Goal: Information Seeking & Learning: Learn about a topic

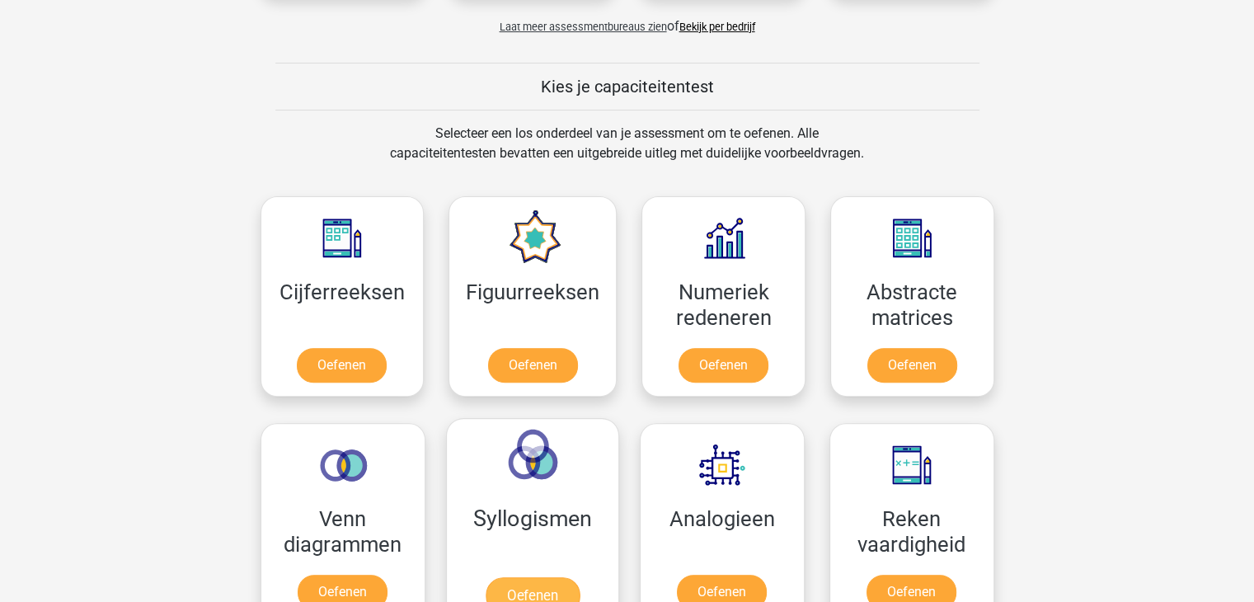
scroll to position [577, 0]
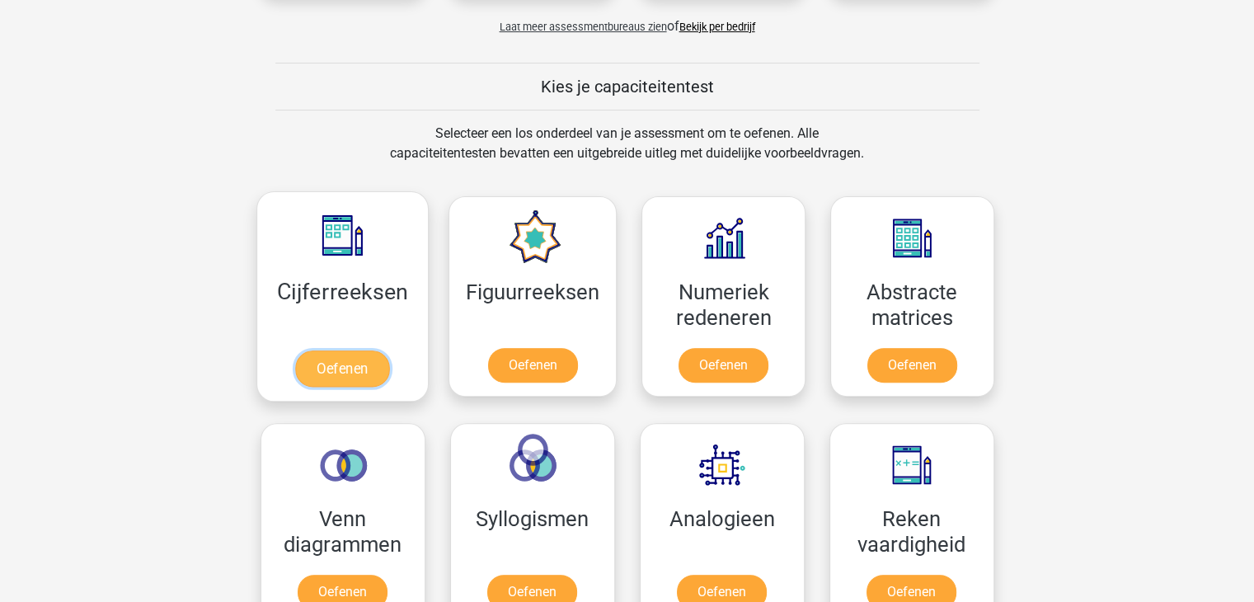
click at [363, 350] on link "Oefenen" at bounding box center [342, 368] width 94 height 36
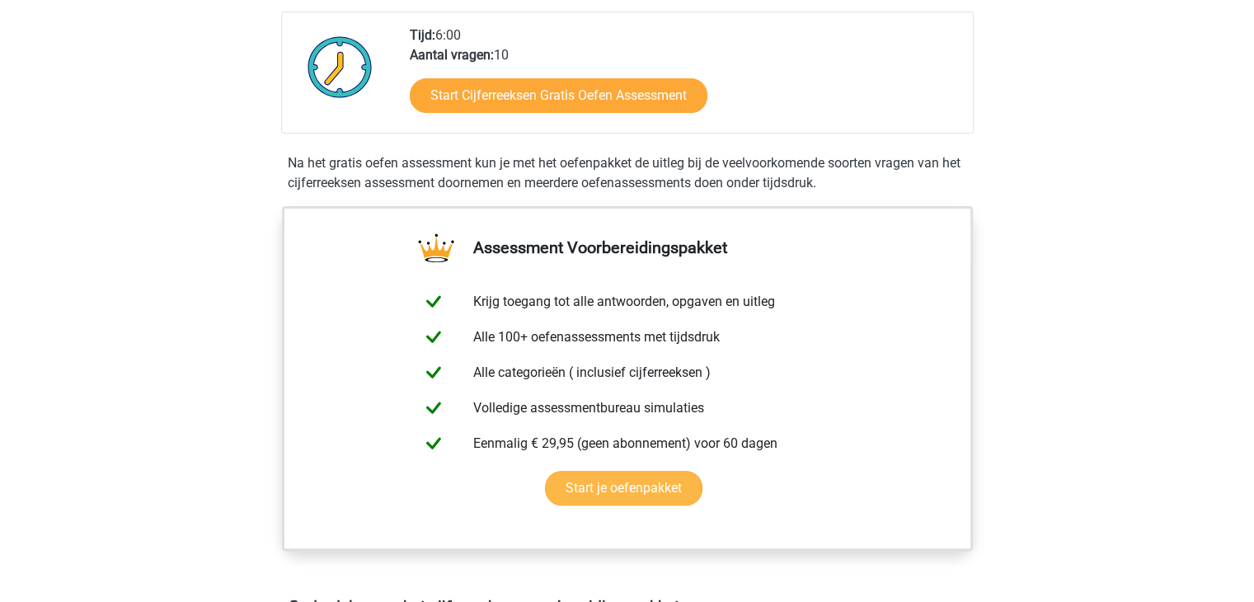
scroll to position [330, 0]
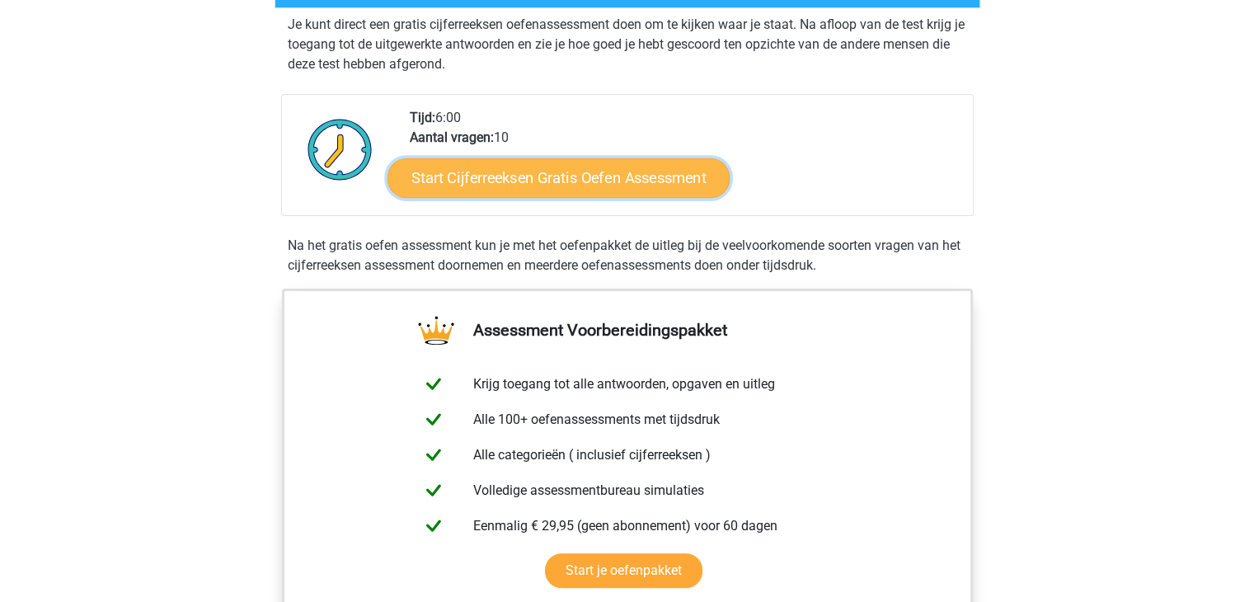
click at [616, 197] on link "Start Cijferreeksen Gratis Oefen Assessment" at bounding box center [558, 177] width 342 height 40
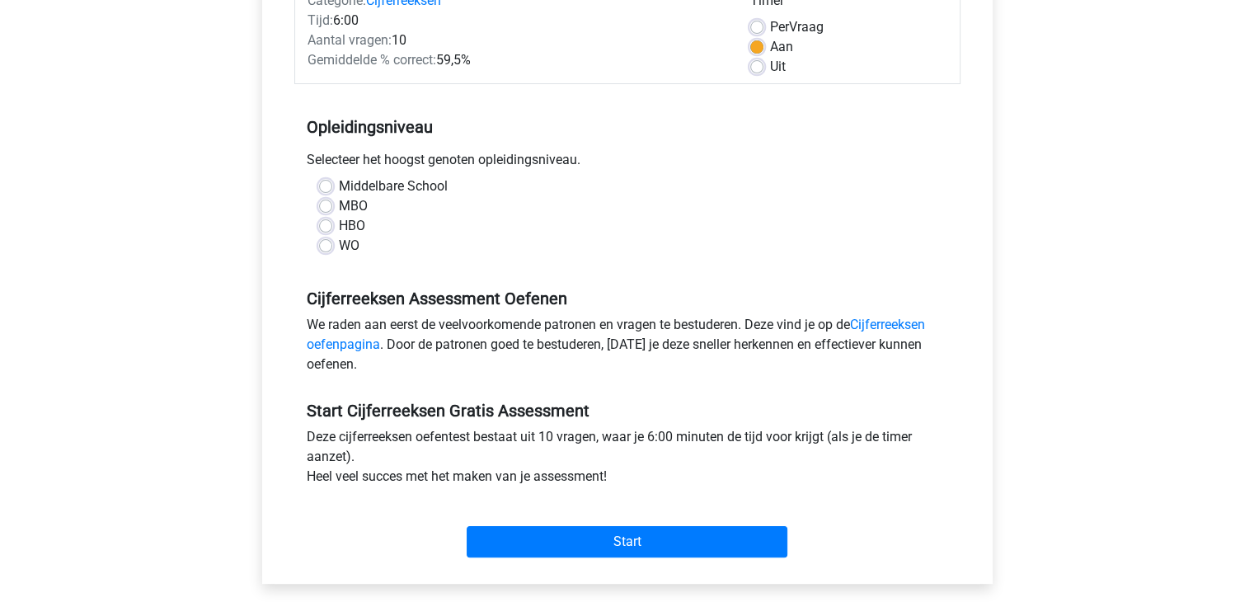
scroll to position [247, 0]
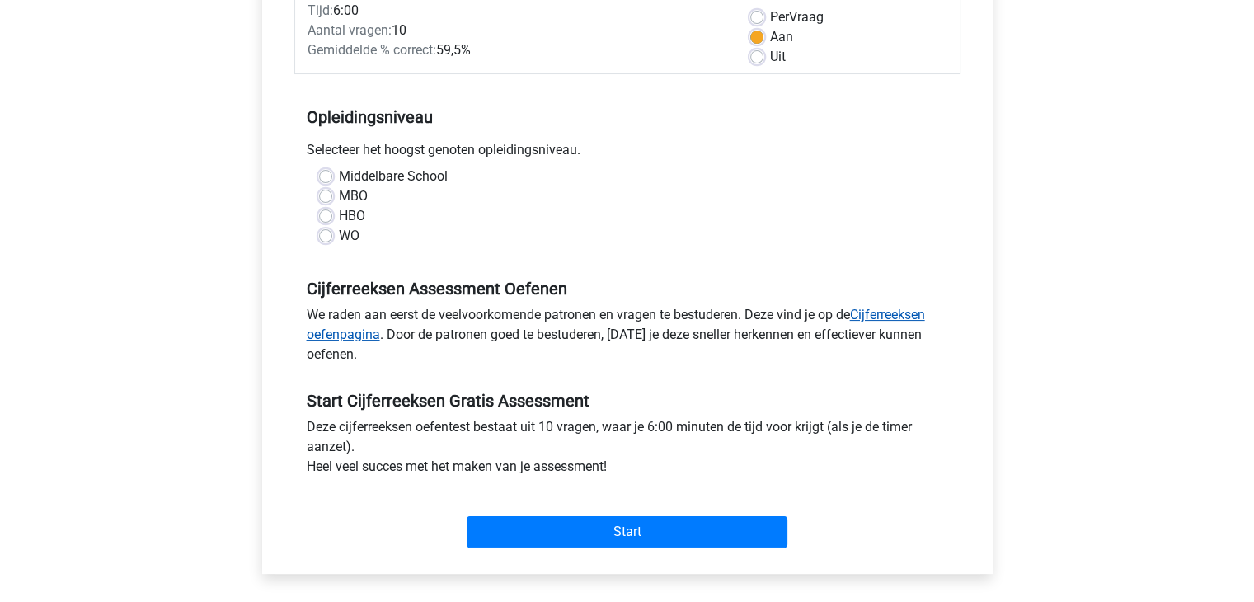
click at [890, 317] on link "Cijferreeksen oefenpagina" at bounding box center [616, 324] width 618 height 35
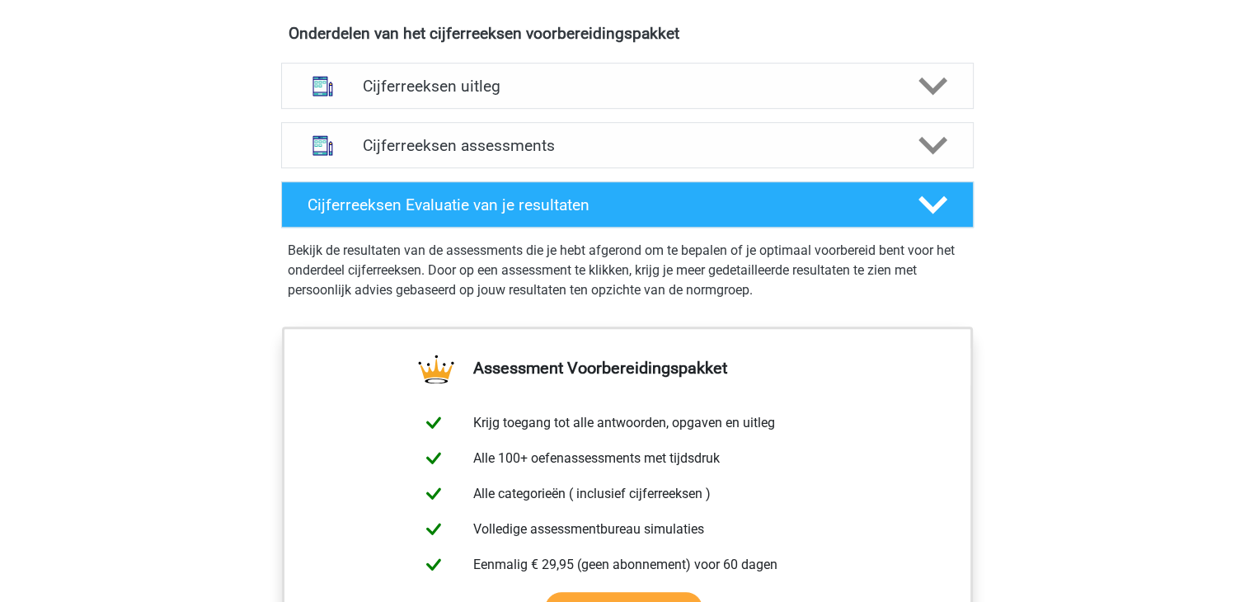
scroll to position [989, 0]
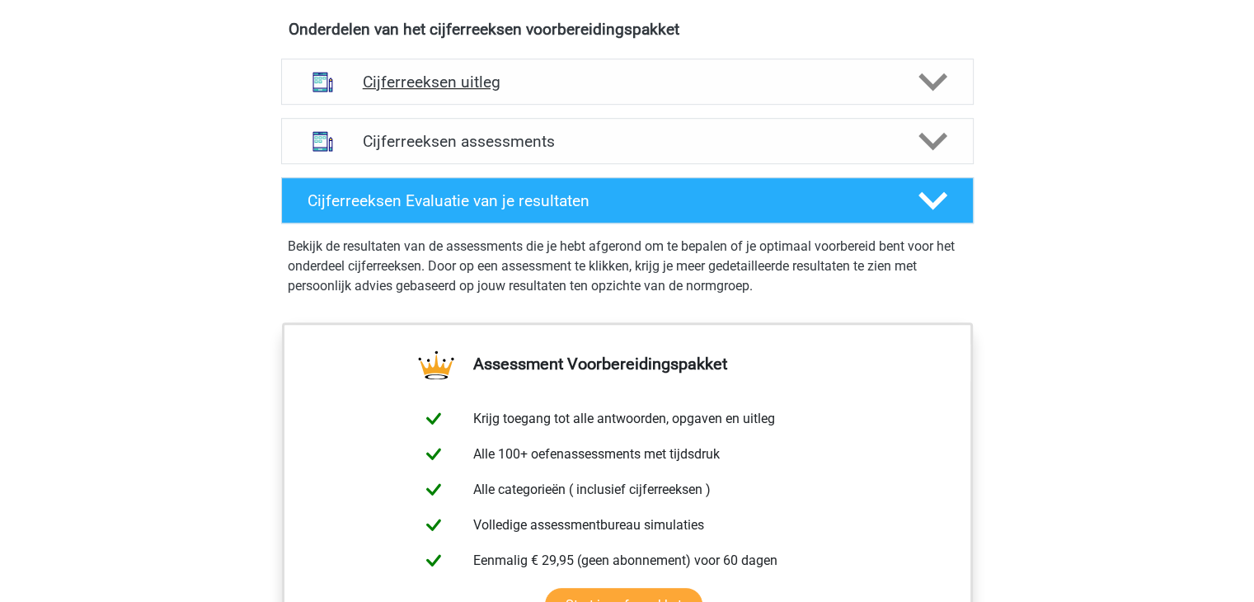
click at [415, 92] on h4 "Cijferreeksen uitleg" at bounding box center [627, 82] width 529 height 19
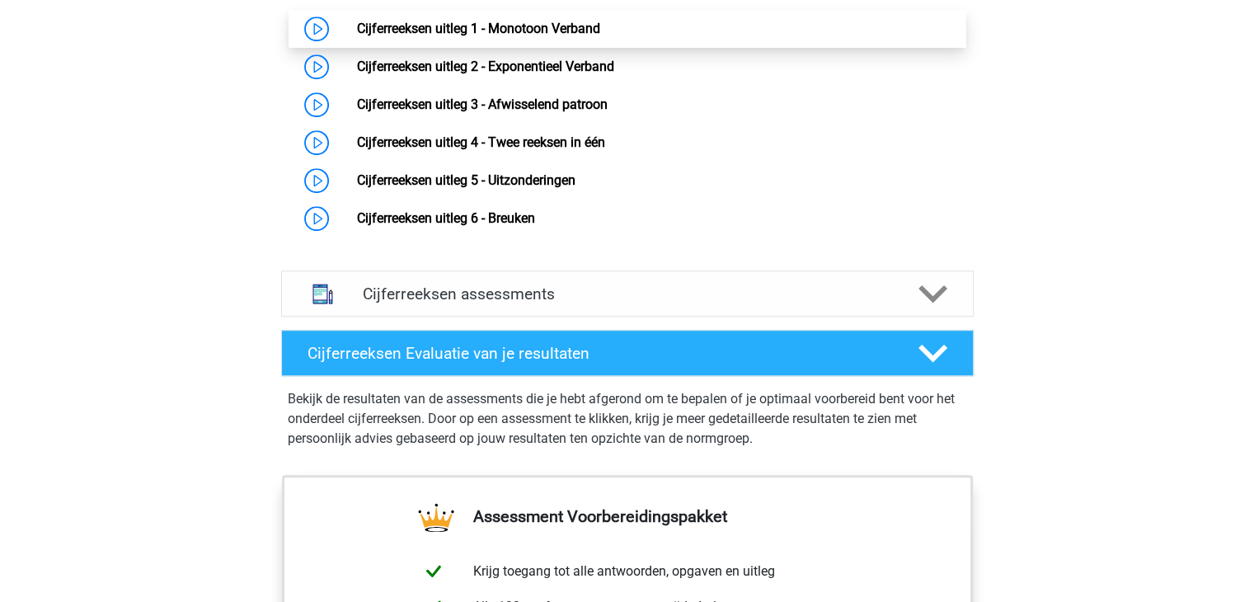
scroll to position [1072, 0]
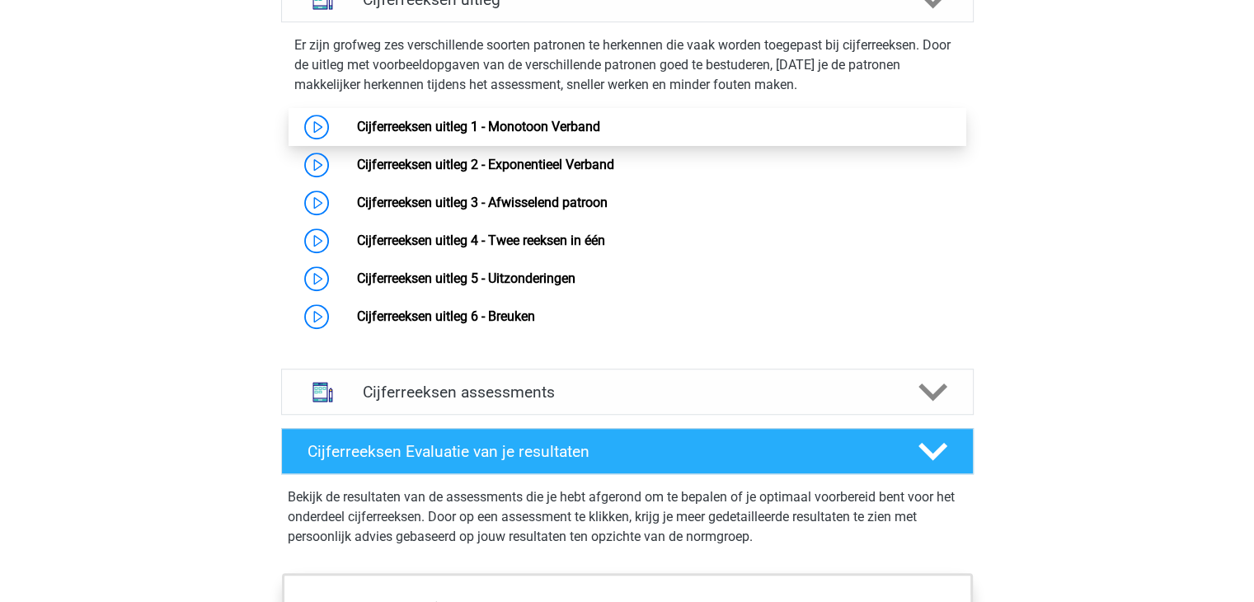
click at [506, 134] on link "Cijferreeksen uitleg 1 - Monotoon Verband" at bounding box center [478, 127] width 243 height 16
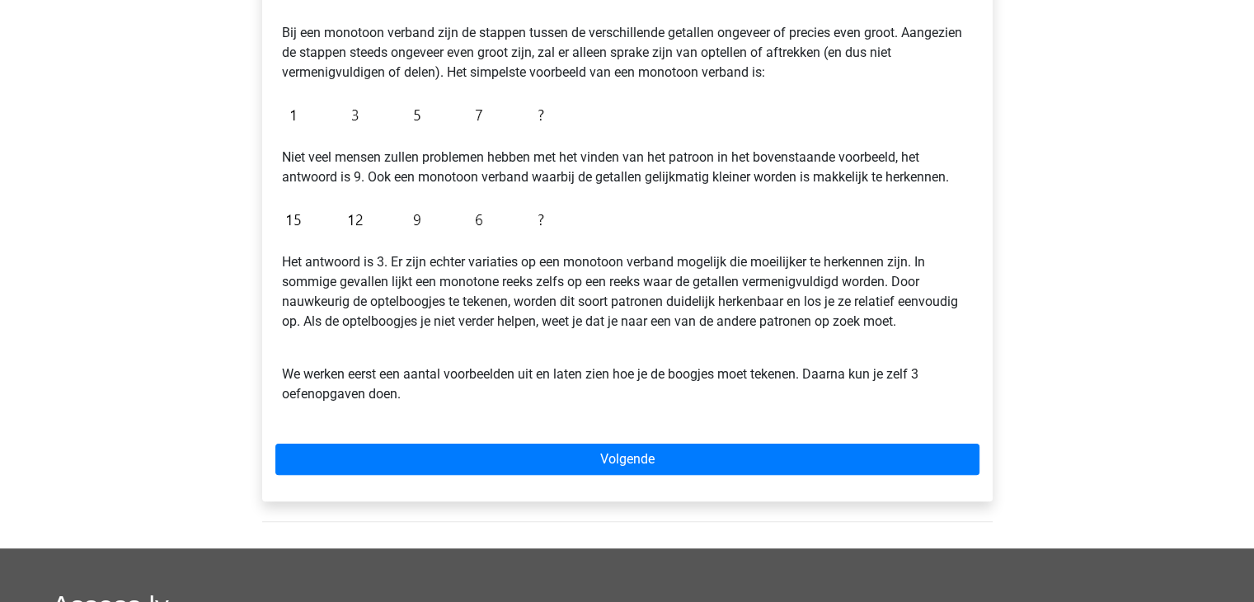
scroll to position [330, 0]
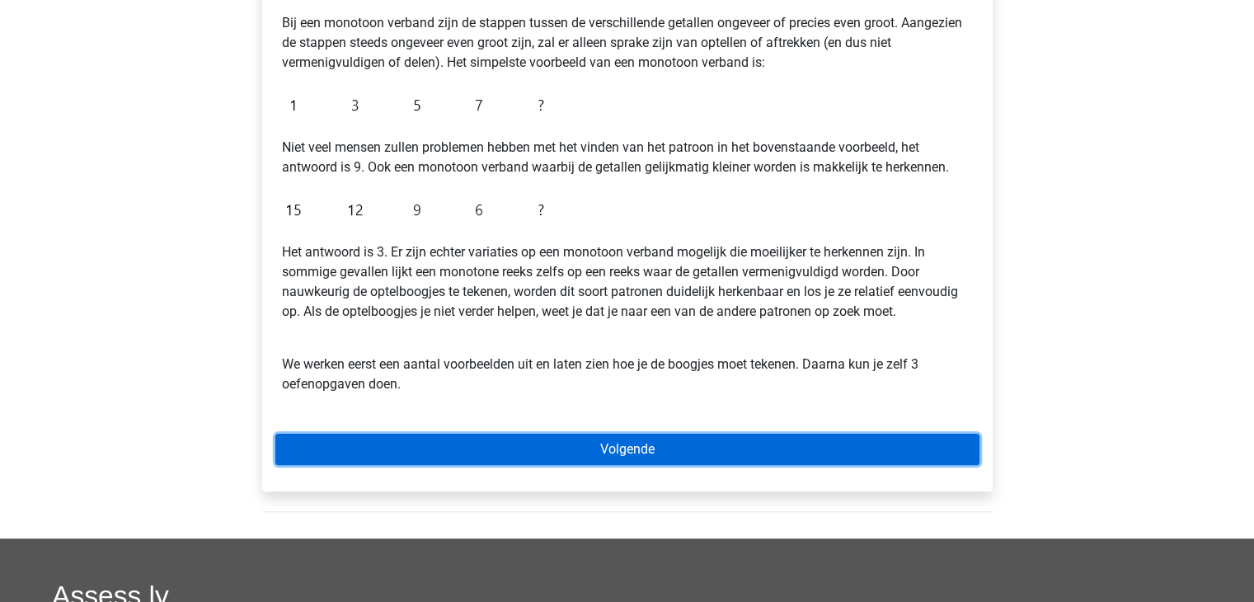
click at [640, 446] on link "Volgende" at bounding box center [627, 449] width 704 height 31
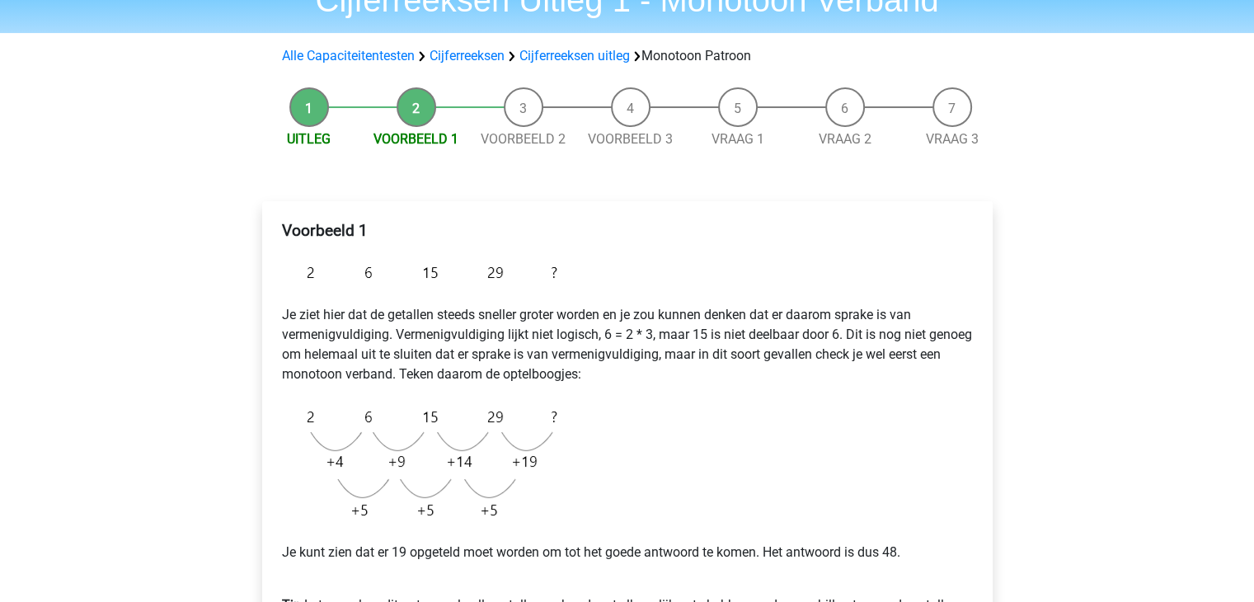
scroll to position [247, 0]
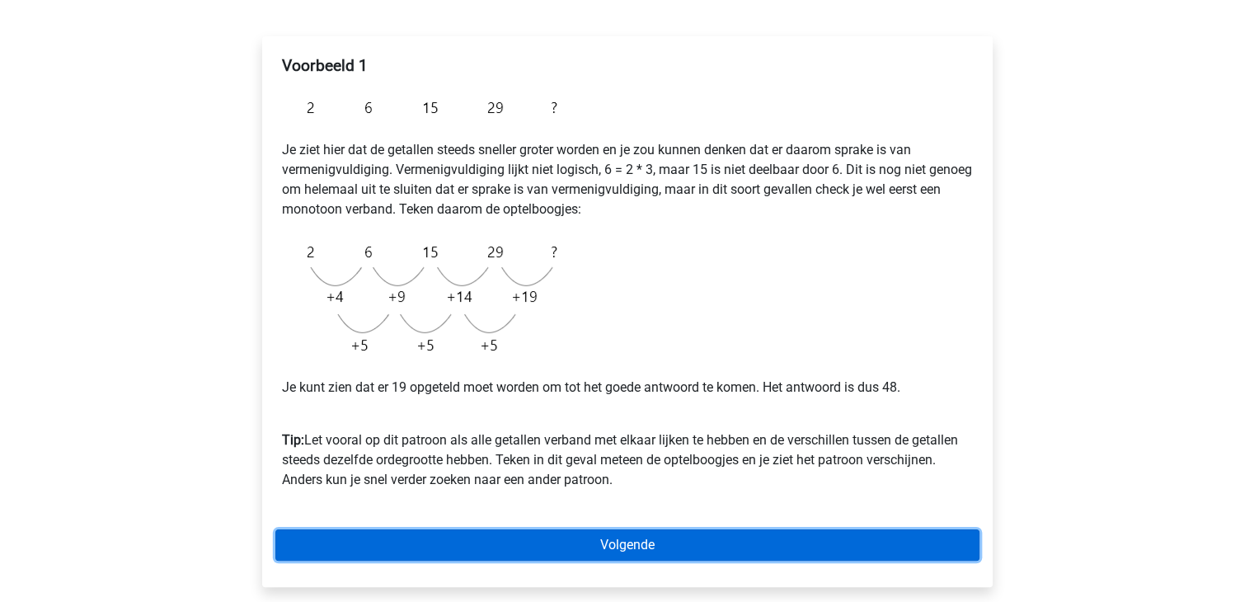
click at [650, 542] on link "Volgende" at bounding box center [627, 544] width 704 height 31
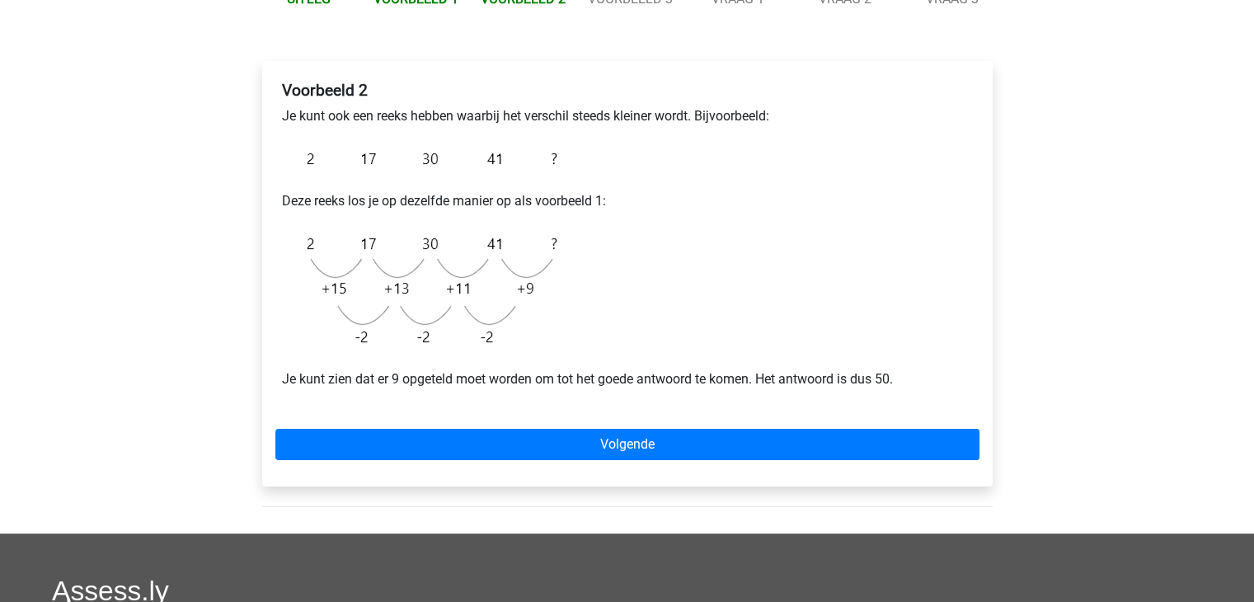
scroll to position [330, 0]
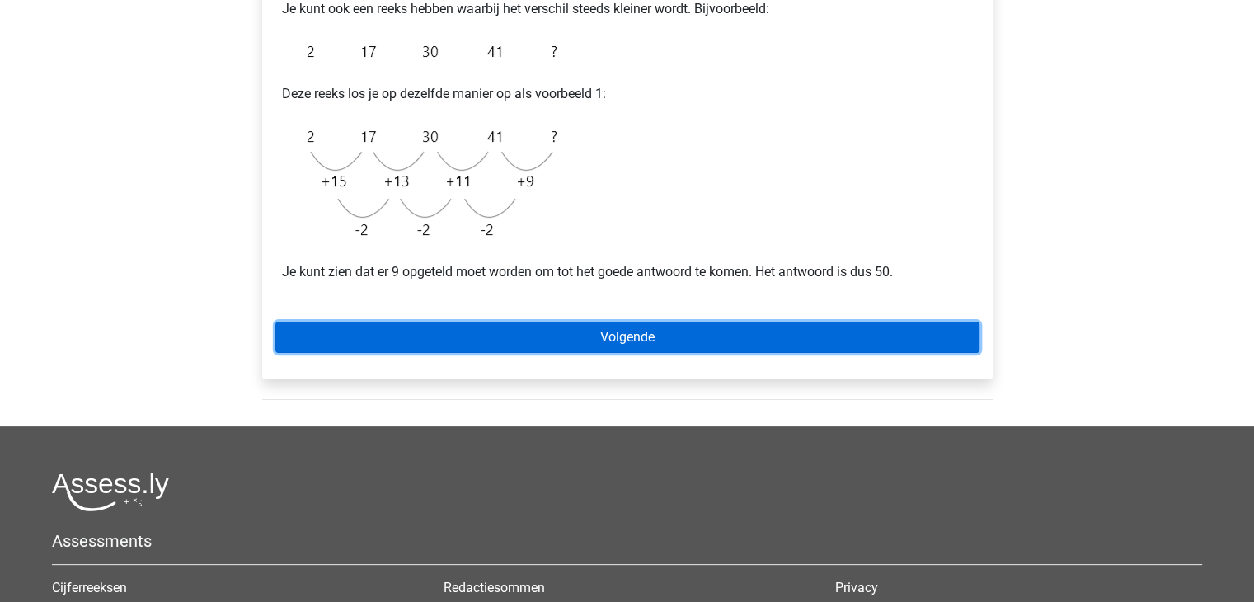
click at [627, 344] on link "Volgende" at bounding box center [627, 336] width 704 height 31
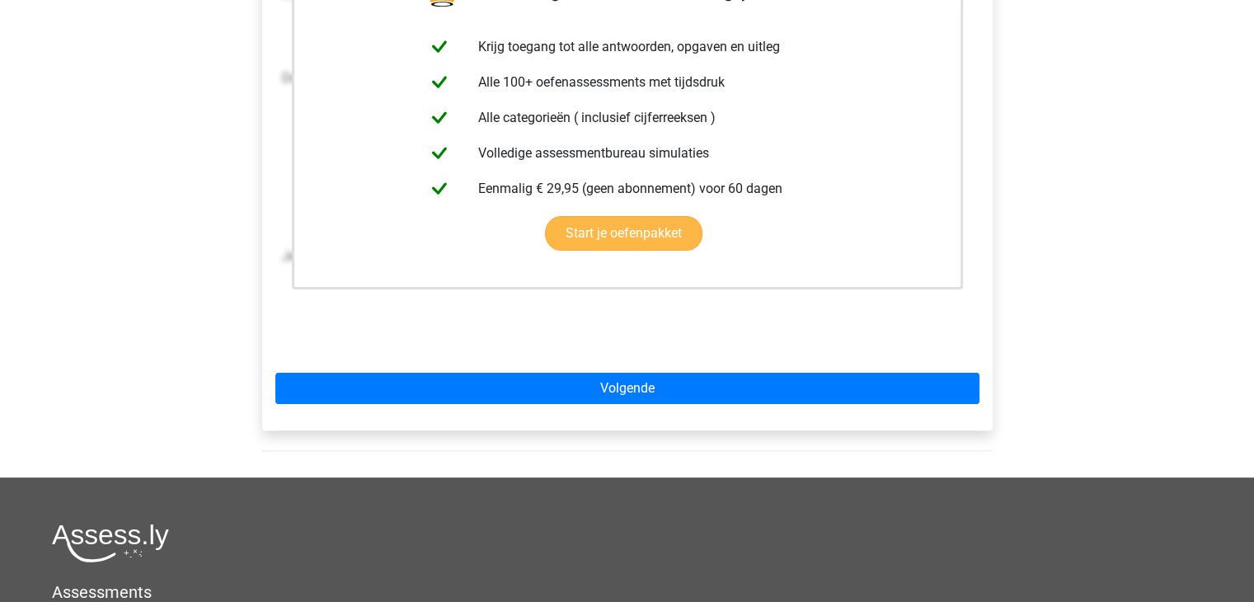
scroll to position [412, 0]
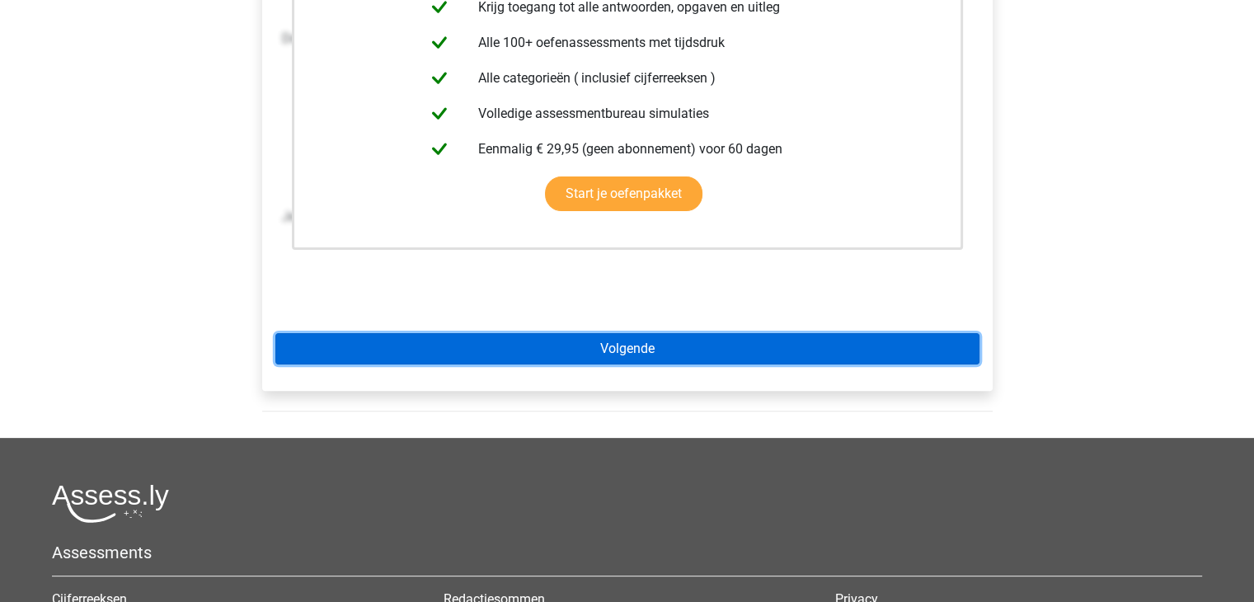
click at [613, 351] on link "Volgende" at bounding box center [627, 348] width 704 height 31
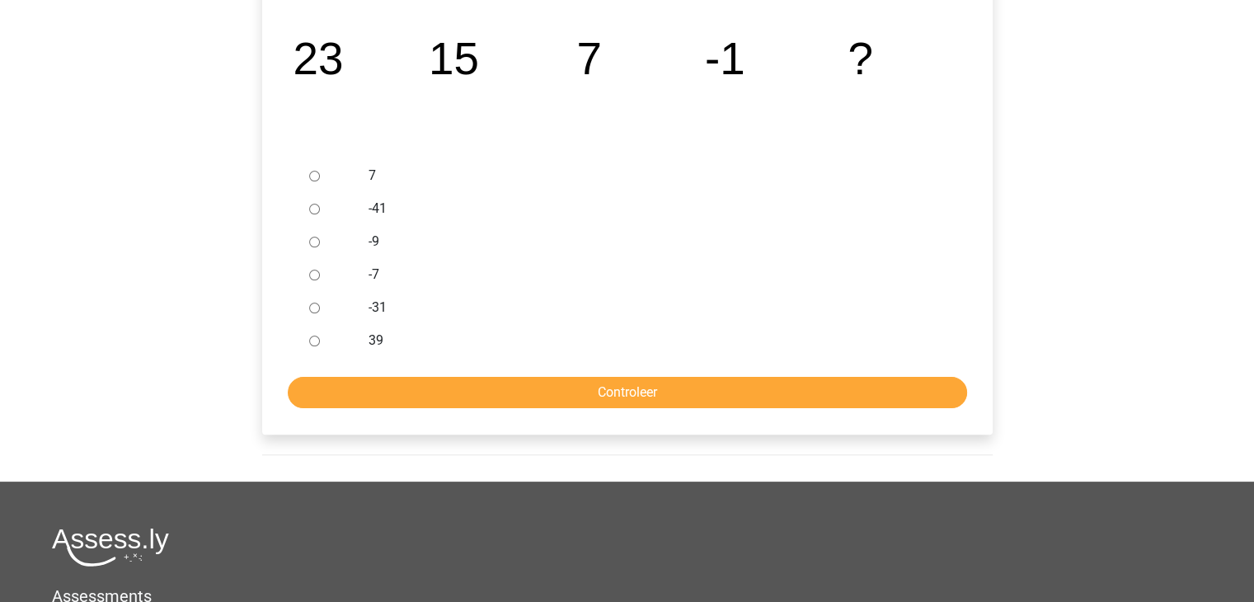
scroll to position [330, 0]
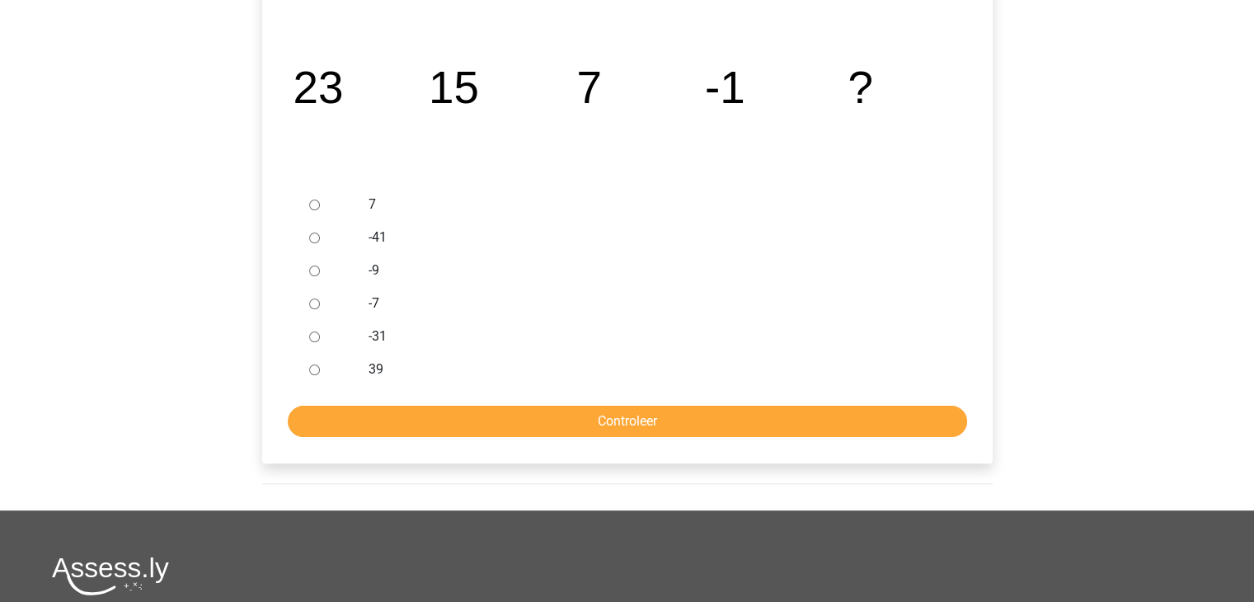
click at [310, 266] on input "-9" at bounding box center [314, 270] width 11 height 11
radio input "true"
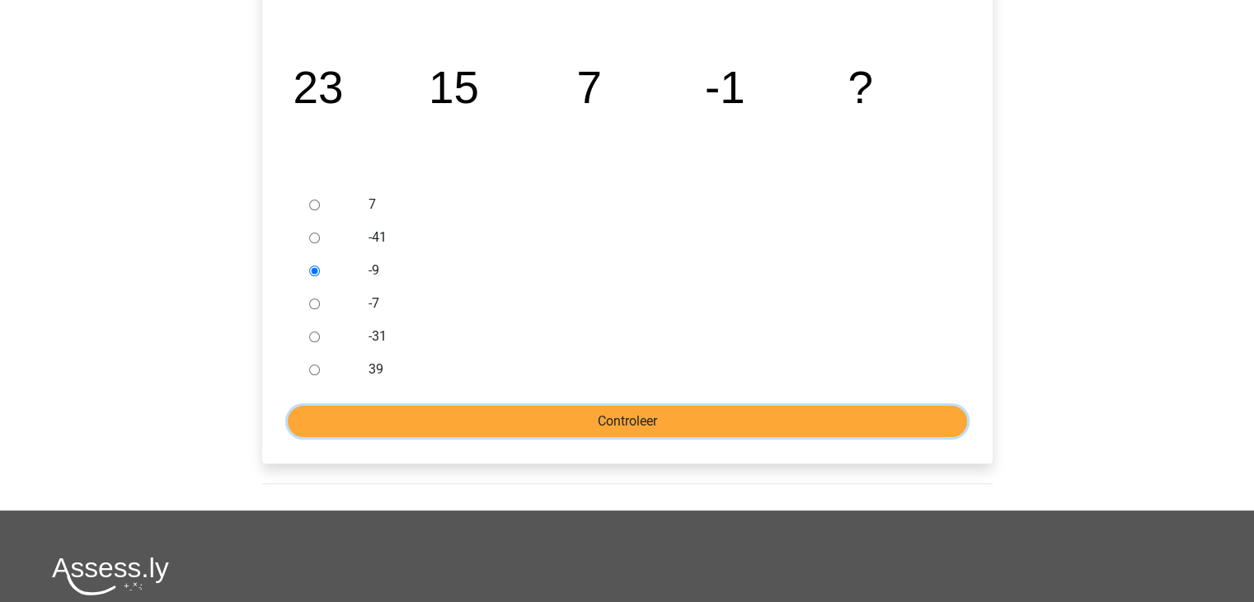
click at [543, 411] on input "Controleer" at bounding box center [627, 421] width 679 height 31
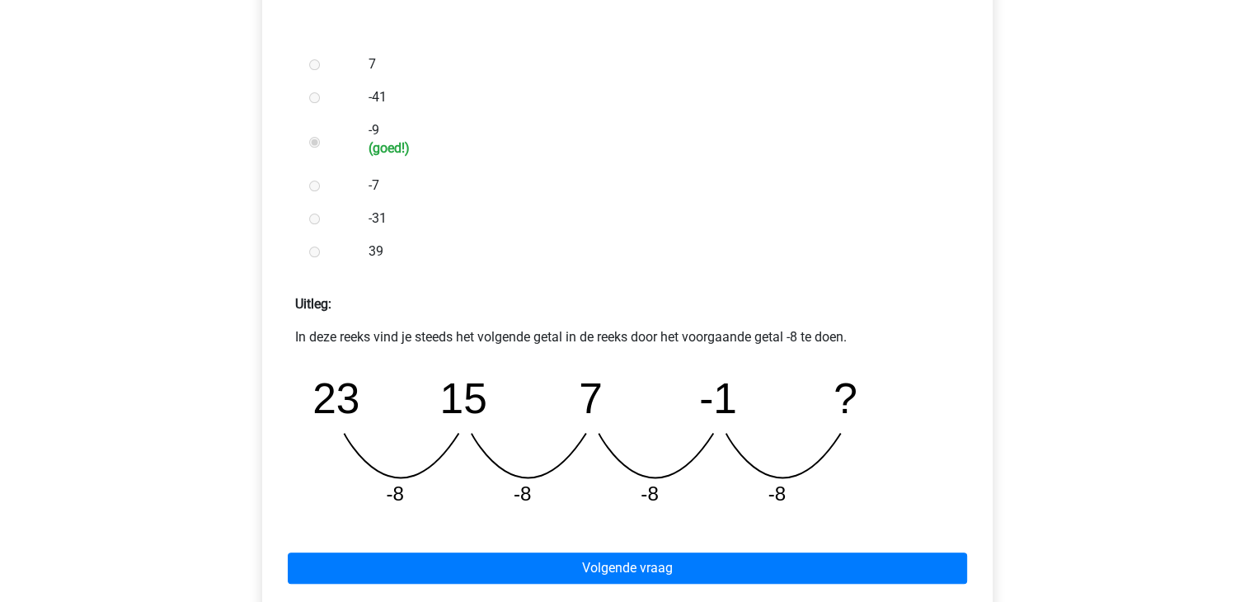
scroll to position [577, 0]
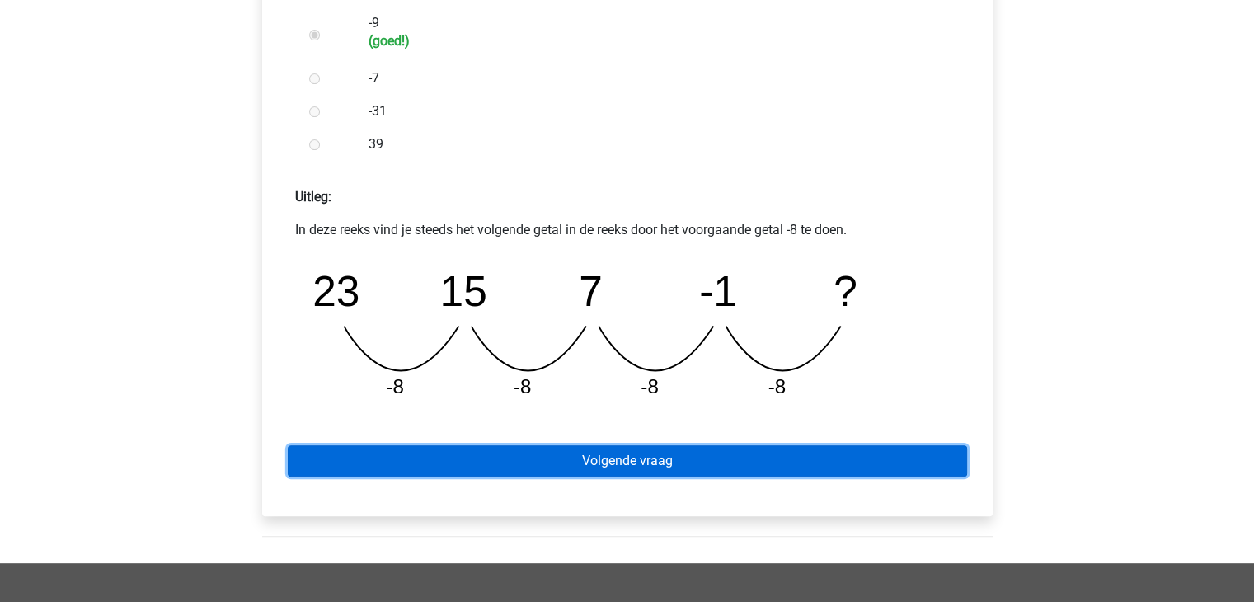
click at [641, 462] on link "Volgende vraag" at bounding box center [627, 460] width 679 height 31
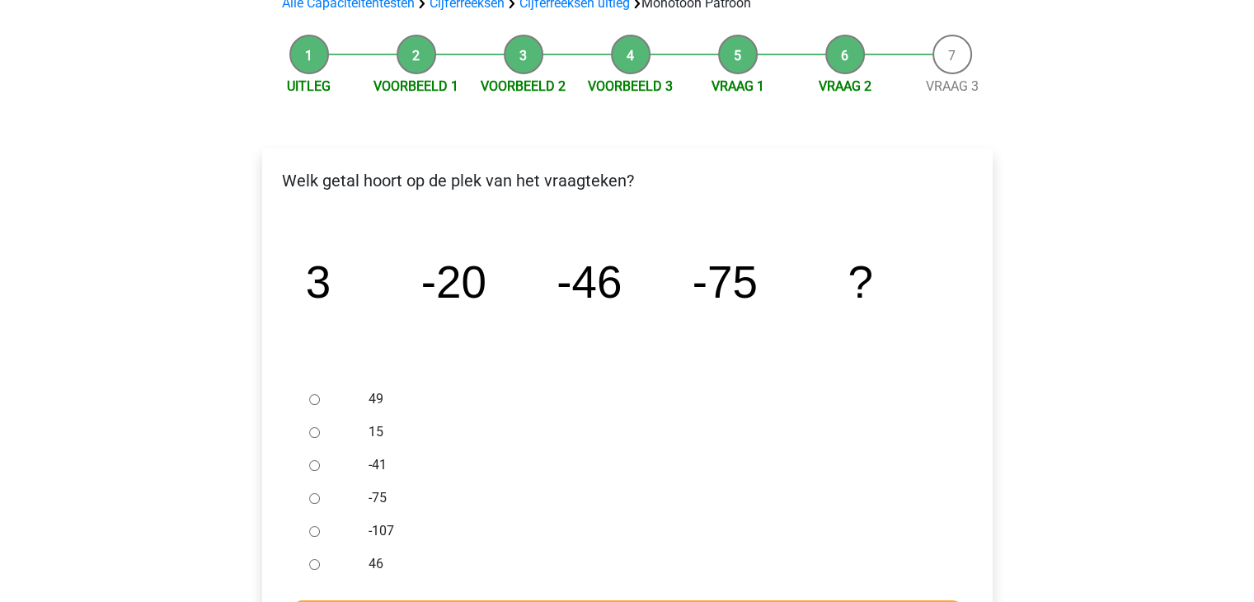
scroll to position [165, 0]
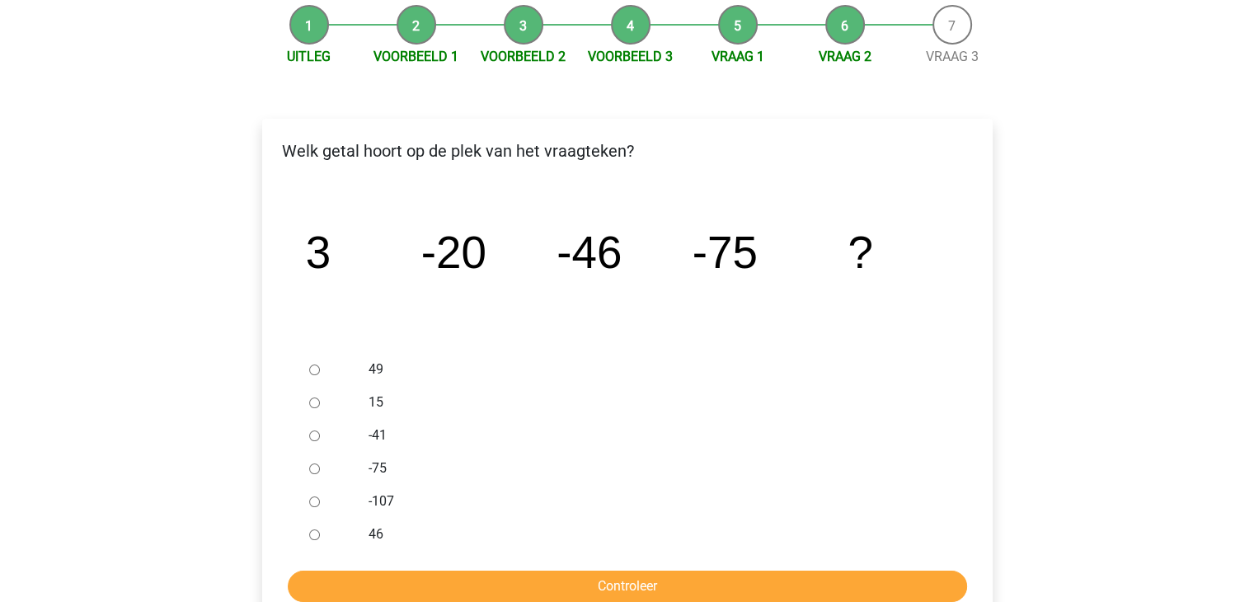
click at [312, 502] on input "-107" at bounding box center [314, 501] width 11 height 11
radio input "true"
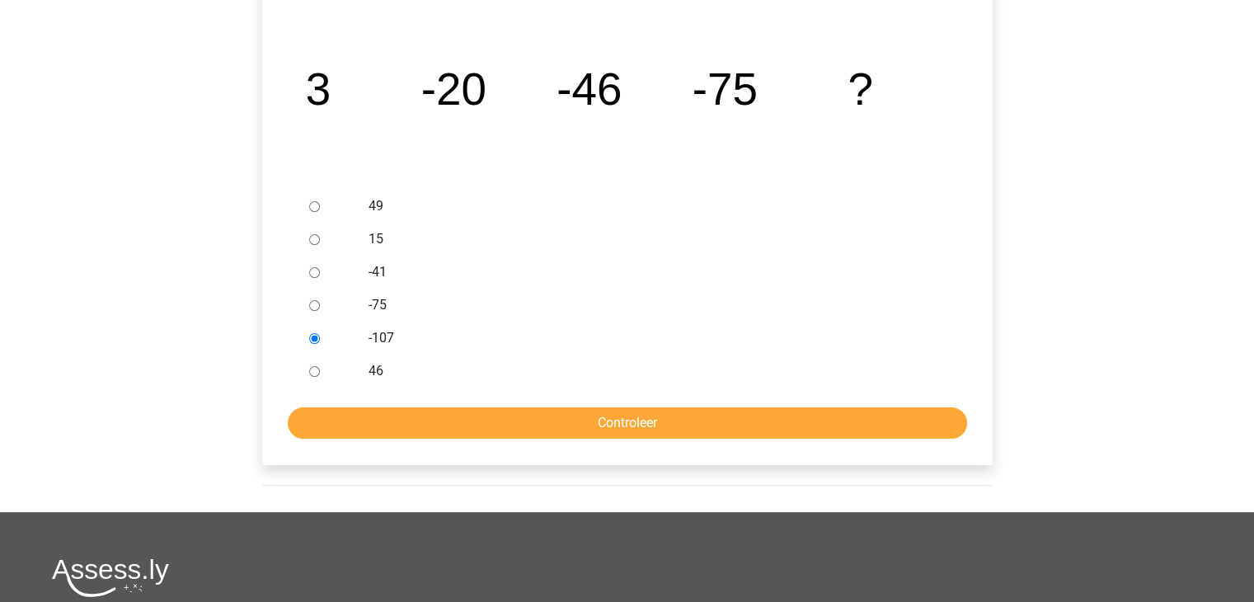
scroll to position [330, 0]
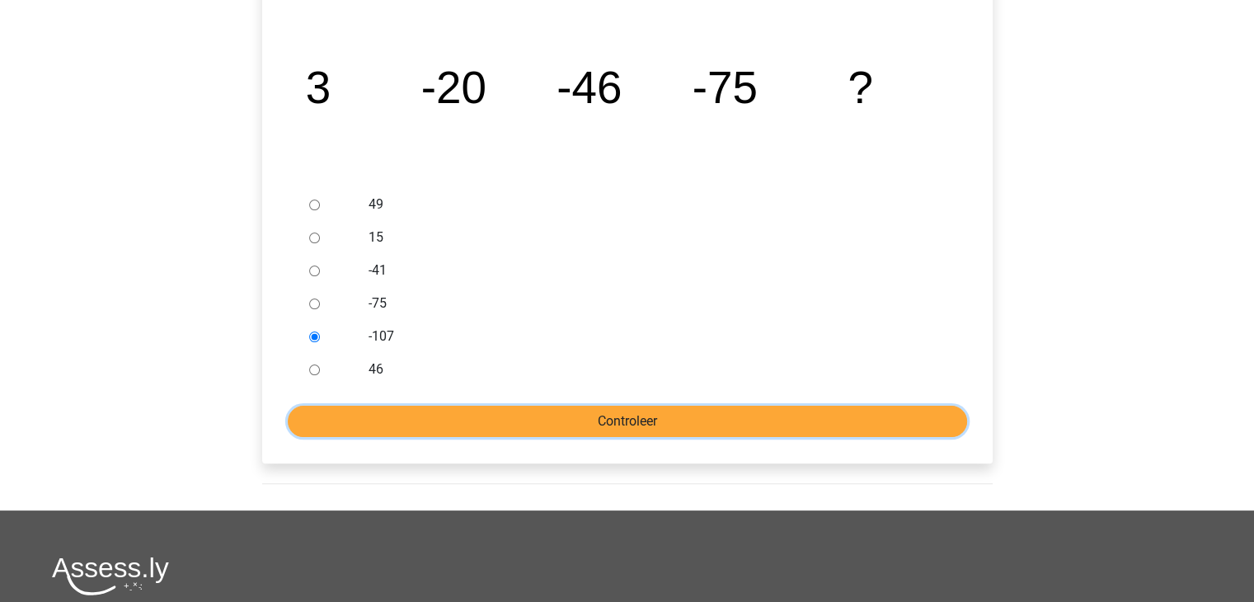
click at [608, 415] on input "Controleer" at bounding box center [627, 421] width 679 height 31
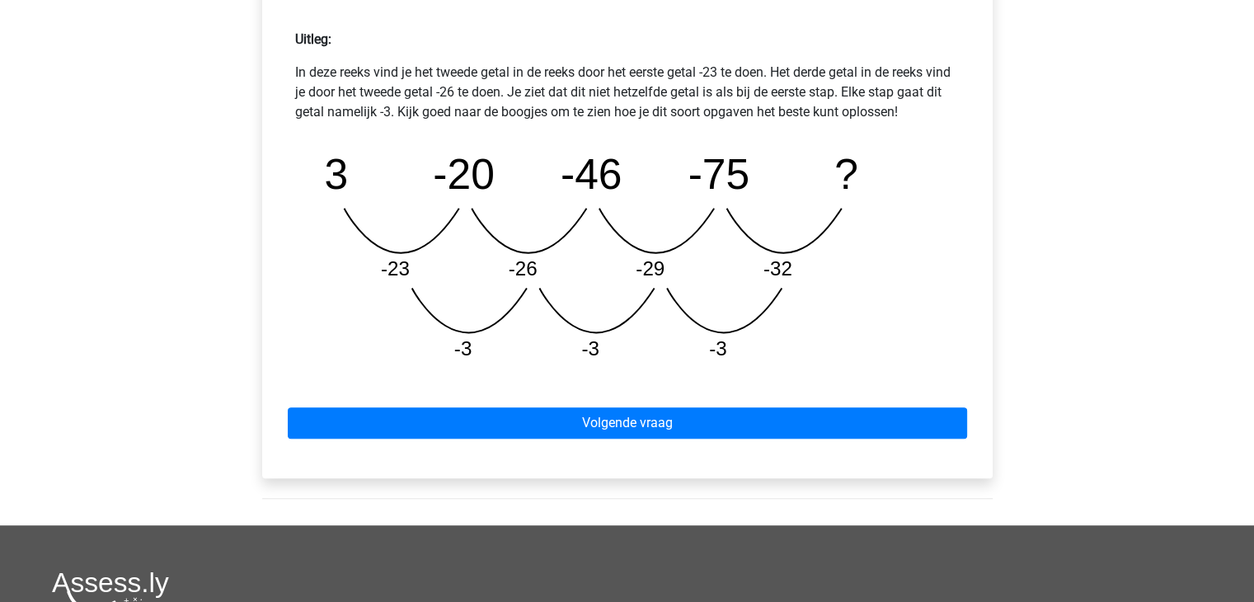
scroll to position [824, 0]
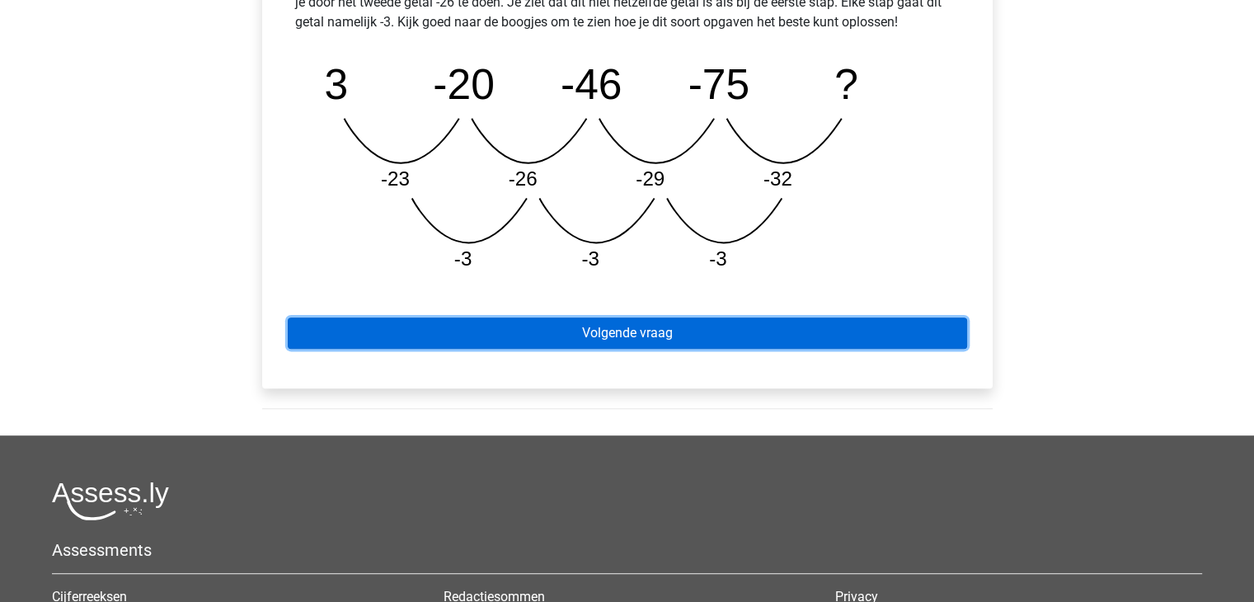
click at [623, 339] on link "Volgende vraag" at bounding box center [627, 332] width 679 height 31
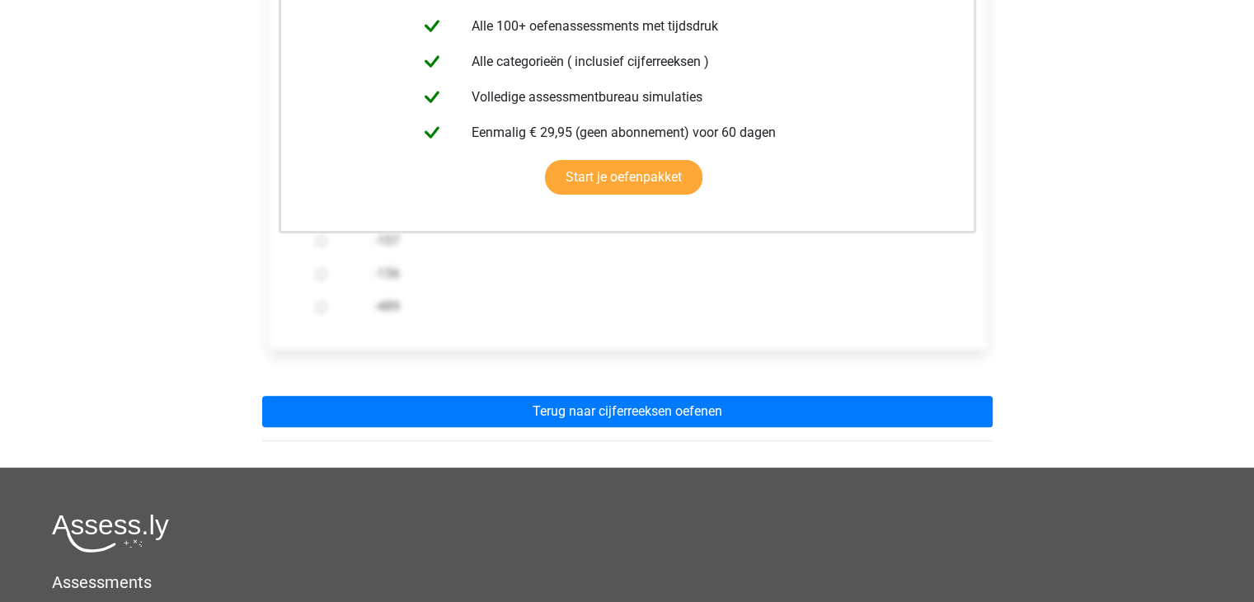
scroll to position [412, 0]
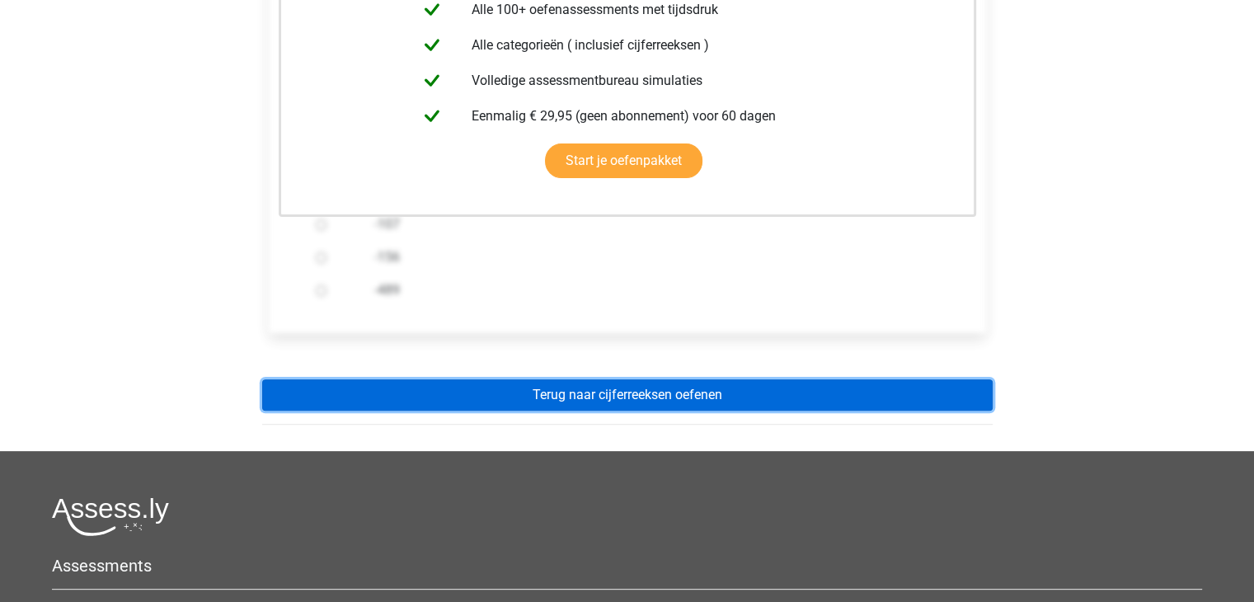
click at [631, 393] on link "Terug naar cijferreeksen oefenen" at bounding box center [627, 394] width 730 height 31
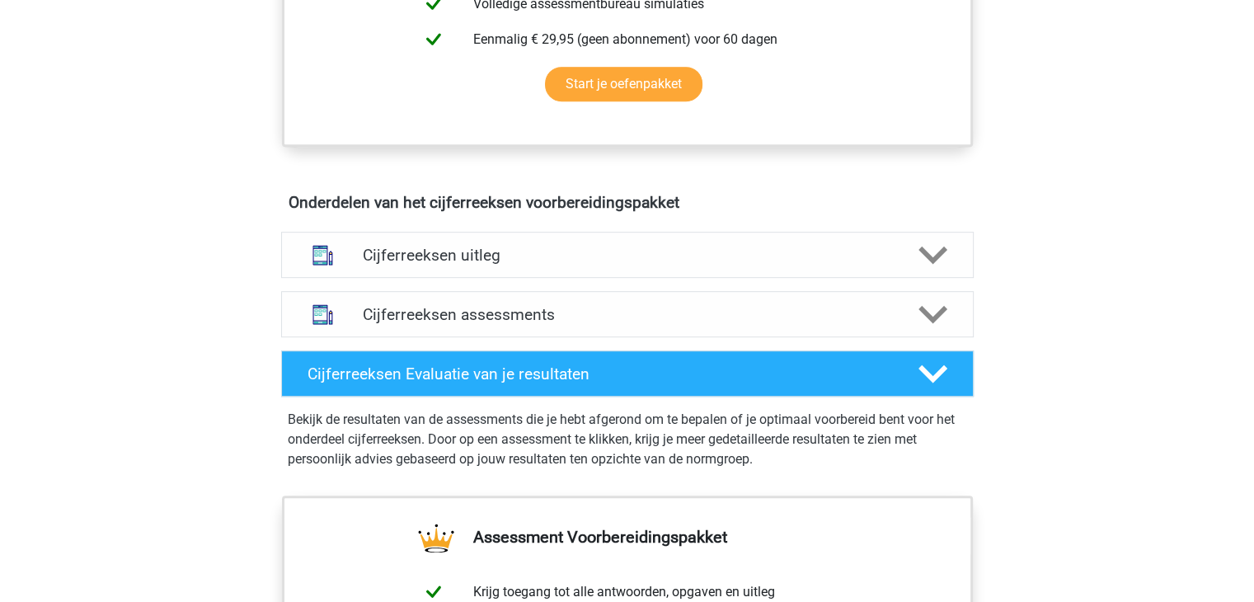
scroll to position [824, 0]
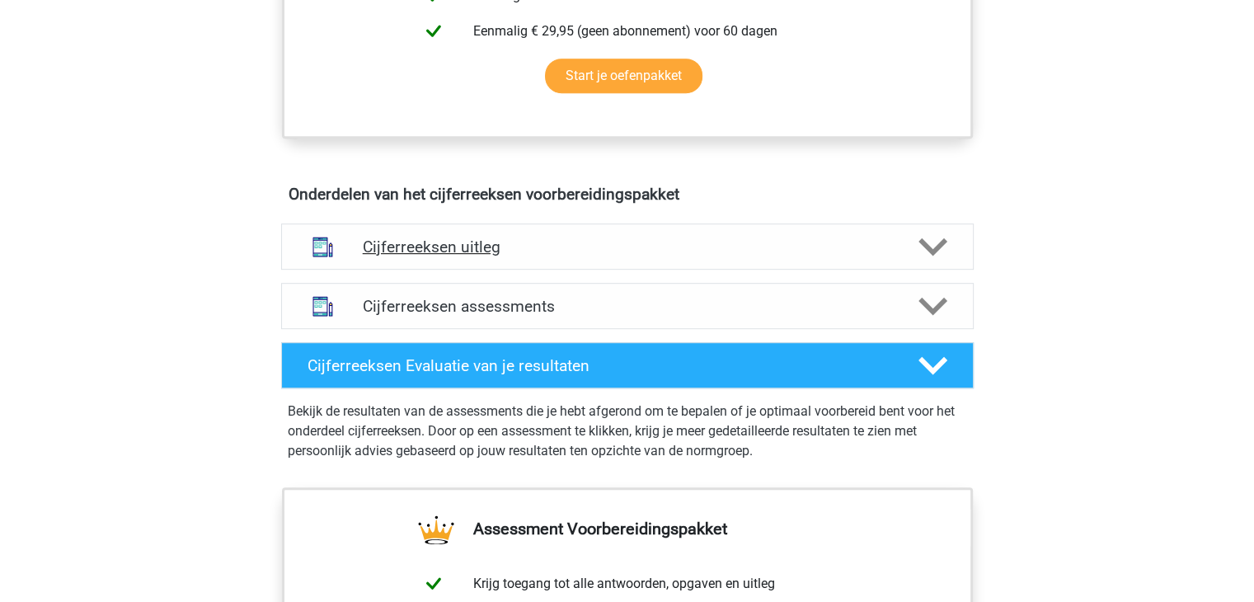
click at [388, 256] on h4 "Cijferreeksen uitleg" at bounding box center [627, 246] width 529 height 19
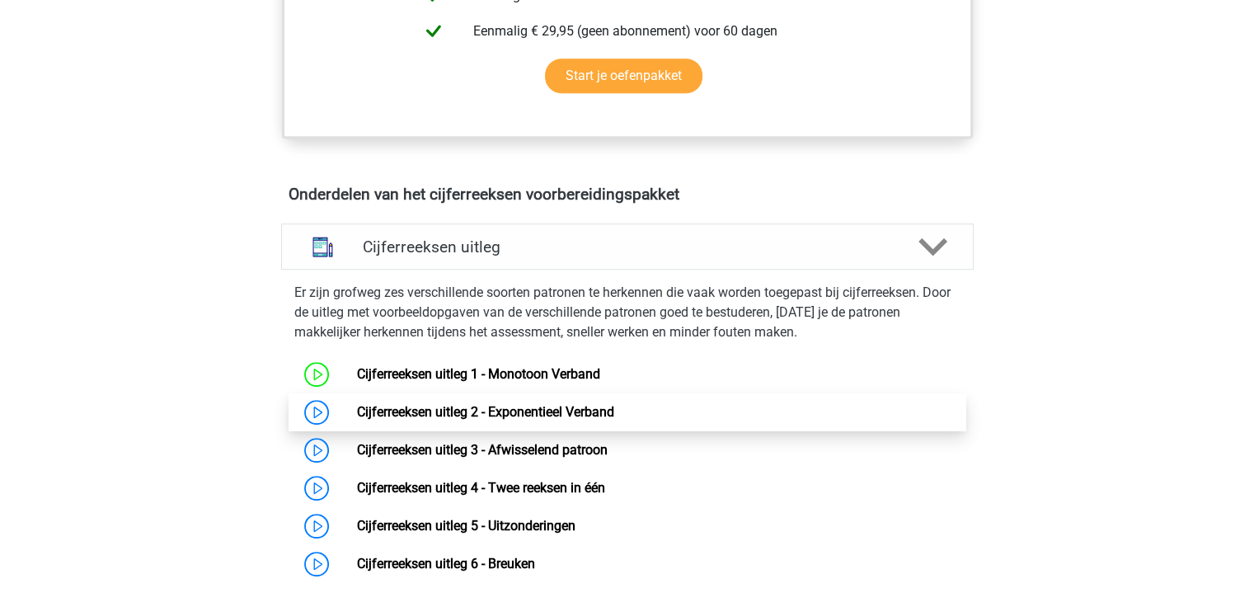
click at [357, 420] on link "Cijferreeksen uitleg 2 - Exponentieel Verband" at bounding box center [485, 412] width 257 height 16
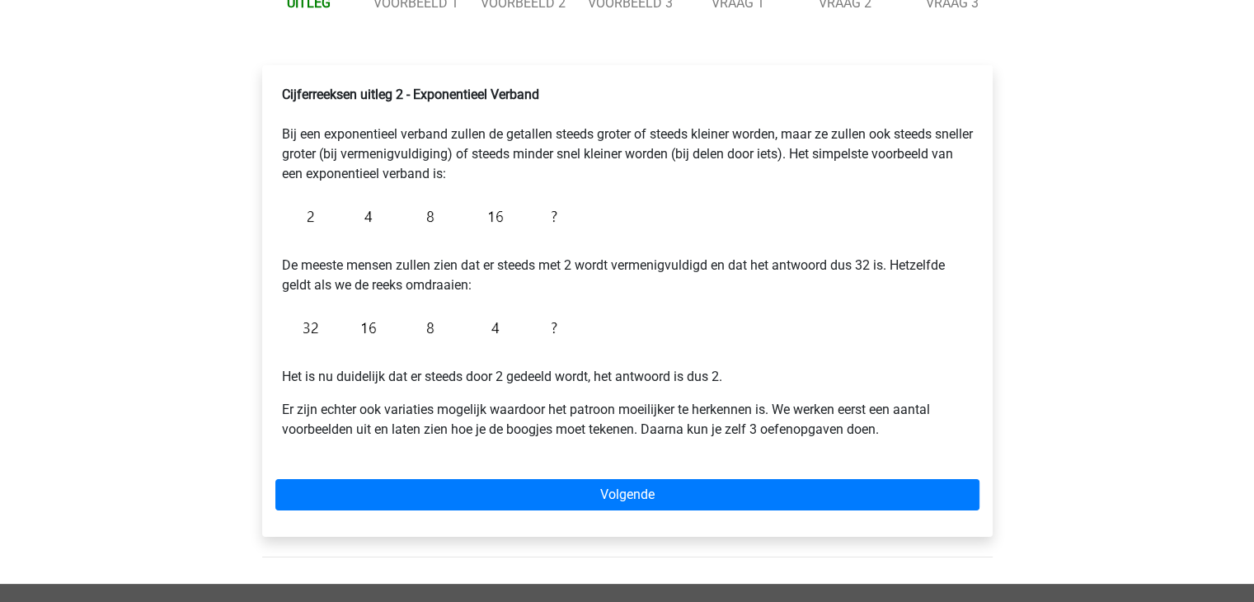
scroll to position [247, 0]
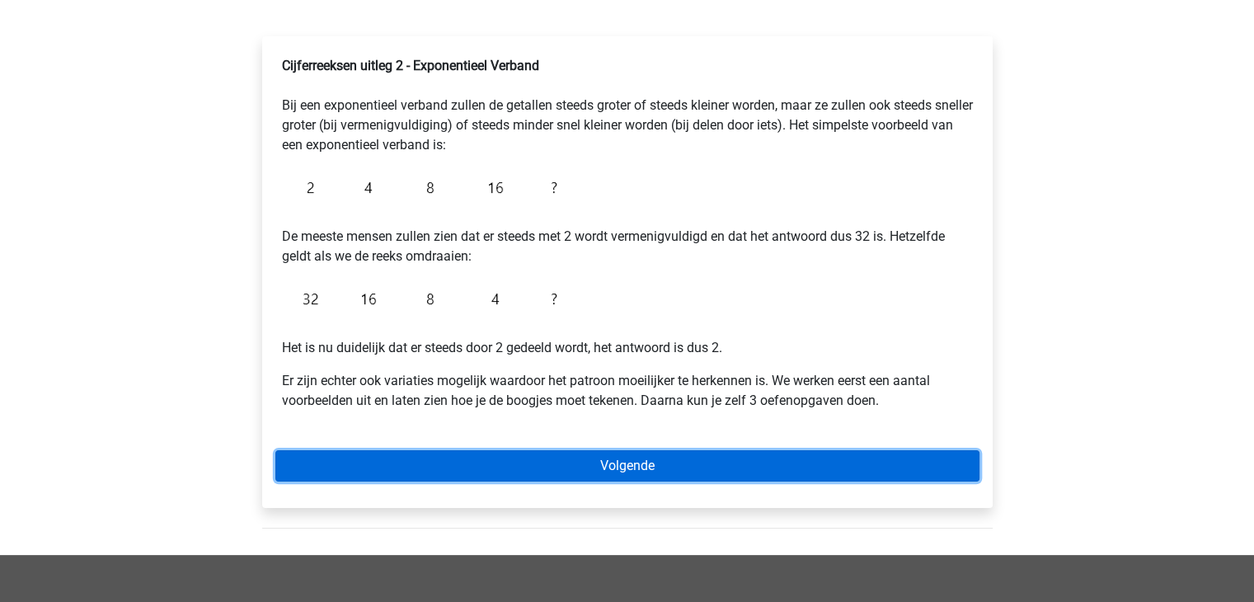
click at [623, 469] on link "Volgende" at bounding box center [627, 465] width 704 height 31
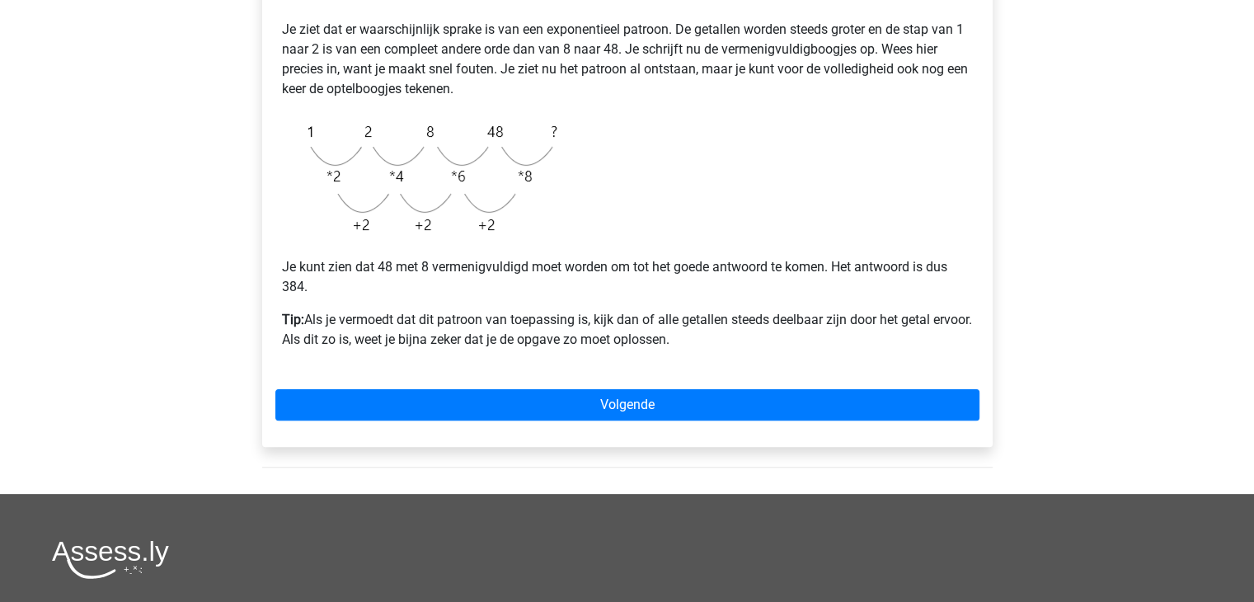
scroll to position [412, 0]
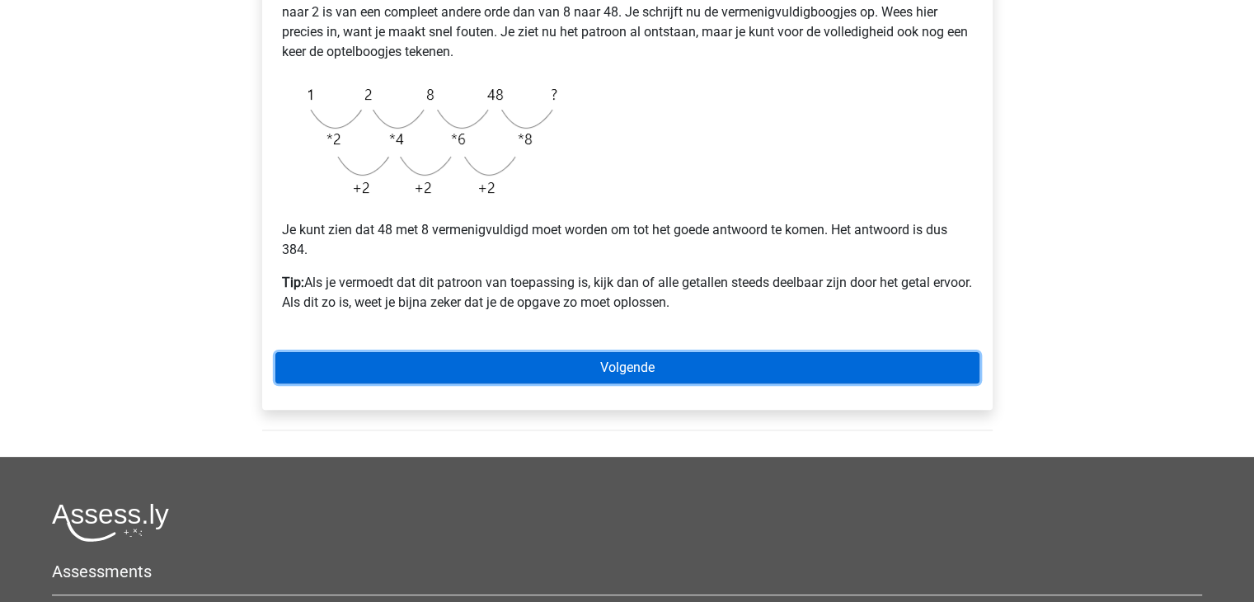
click at [622, 373] on link "Volgende" at bounding box center [627, 367] width 704 height 31
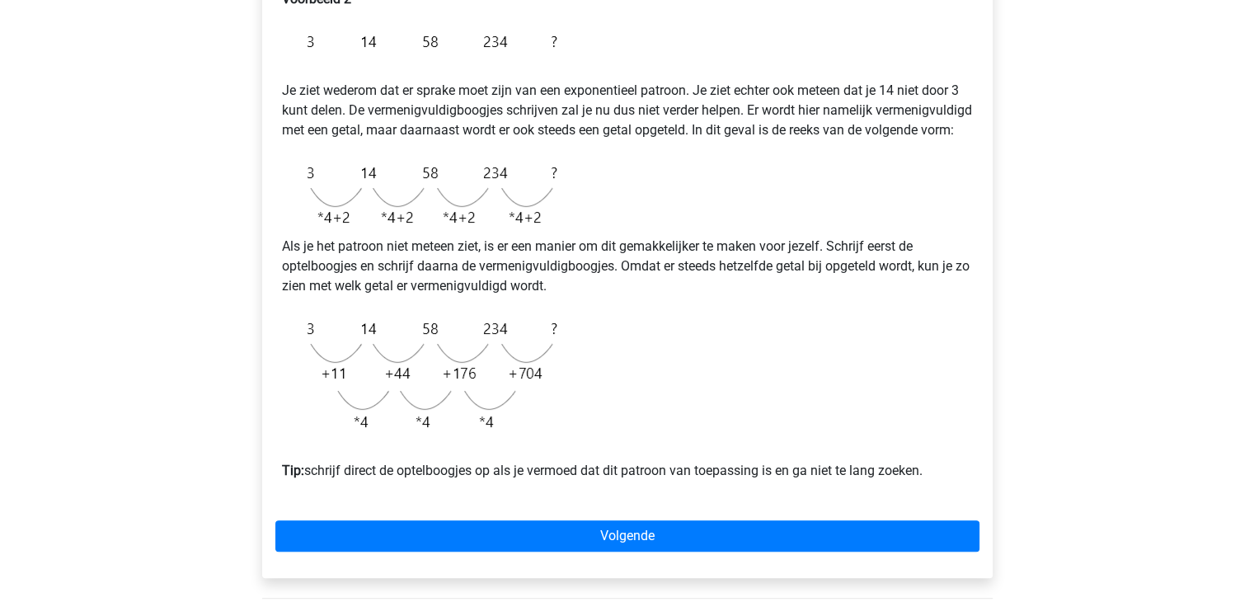
scroll to position [412, 0]
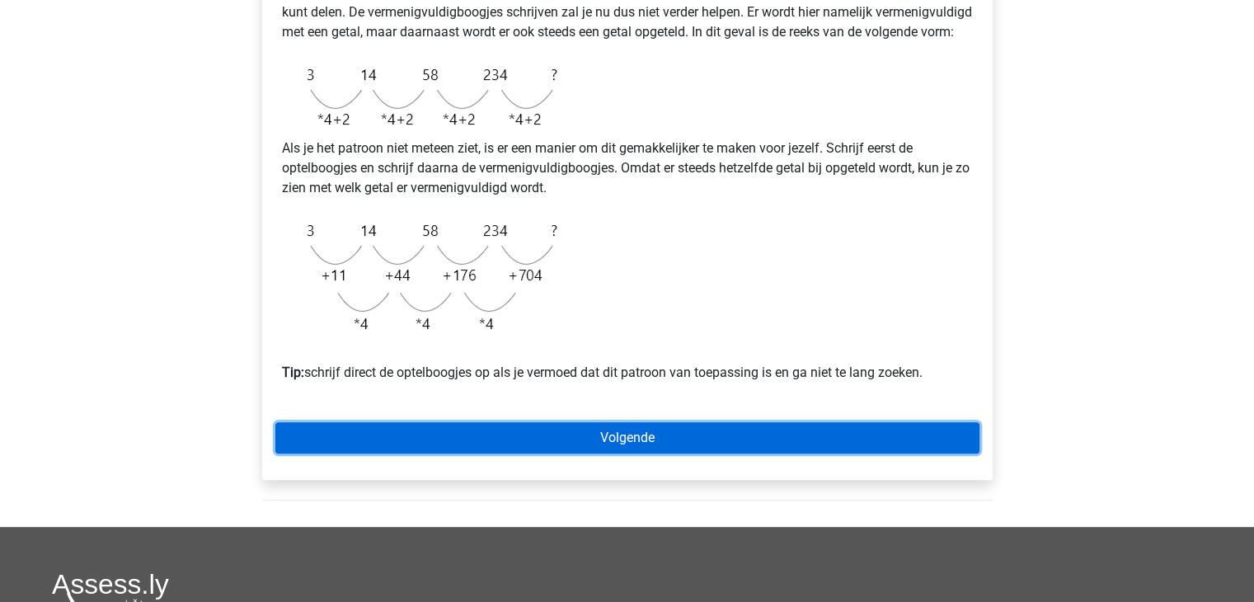
click at [654, 453] on link "Volgende" at bounding box center [627, 437] width 704 height 31
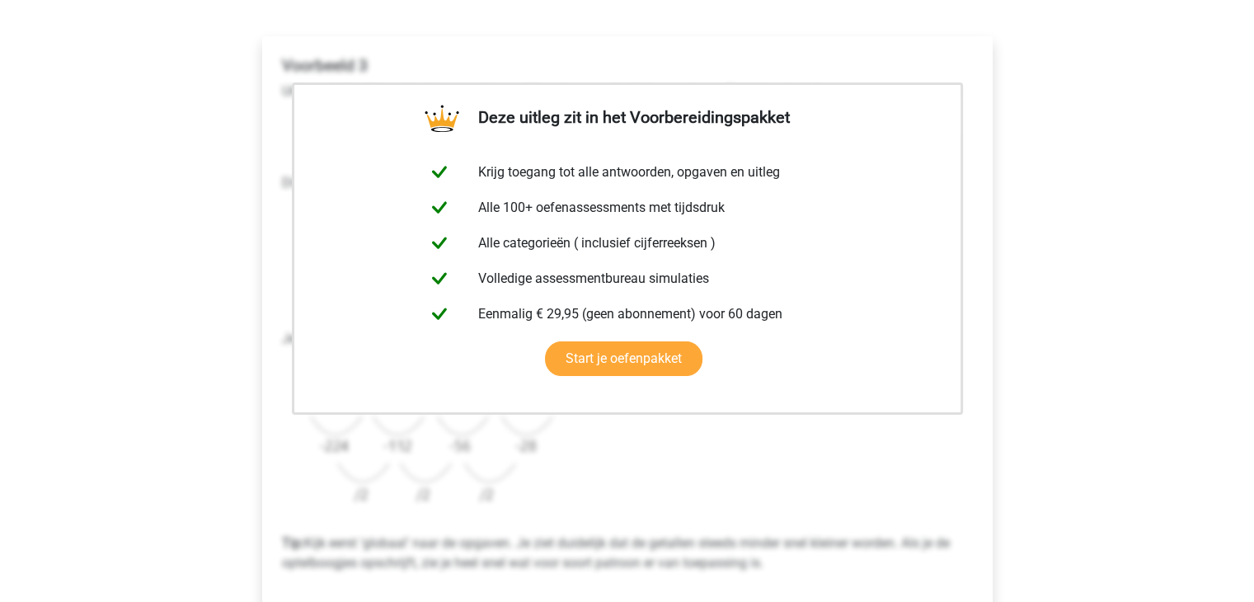
scroll to position [412, 0]
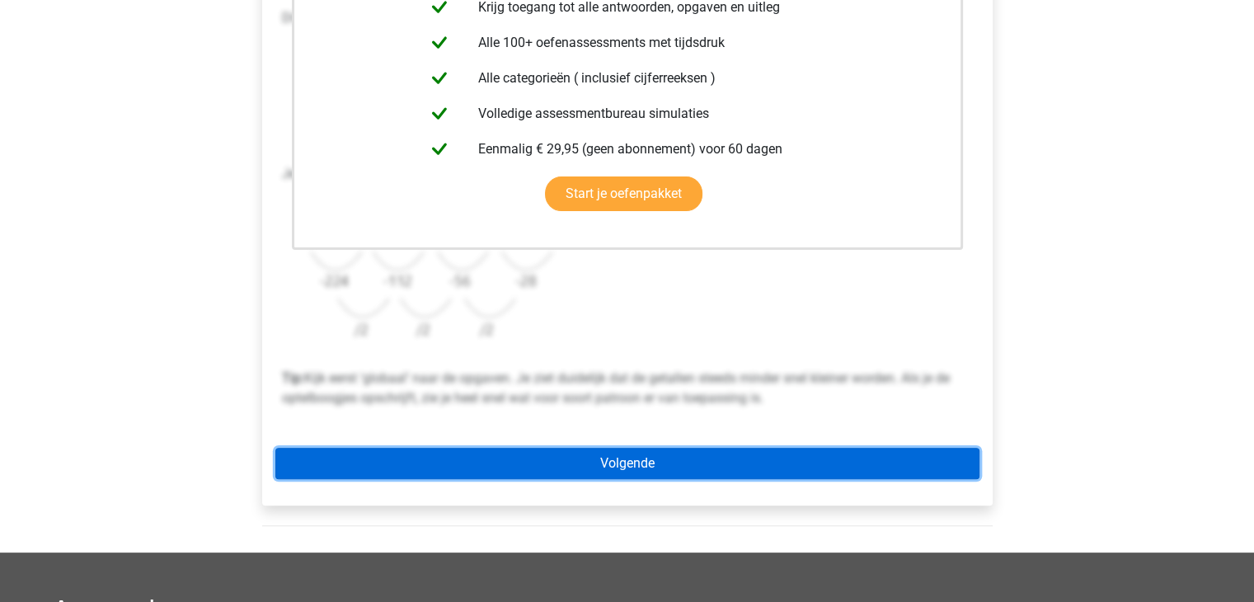
click at [639, 467] on link "Volgende" at bounding box center [627, 463] width 704 height 31
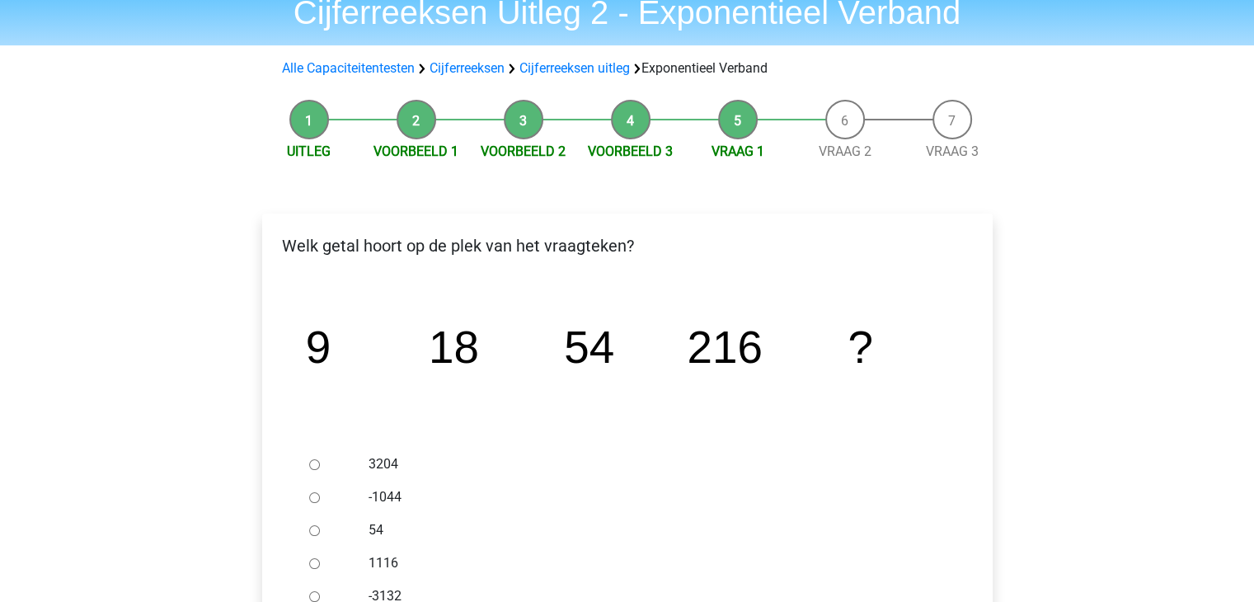
scroll to position [165, 0]
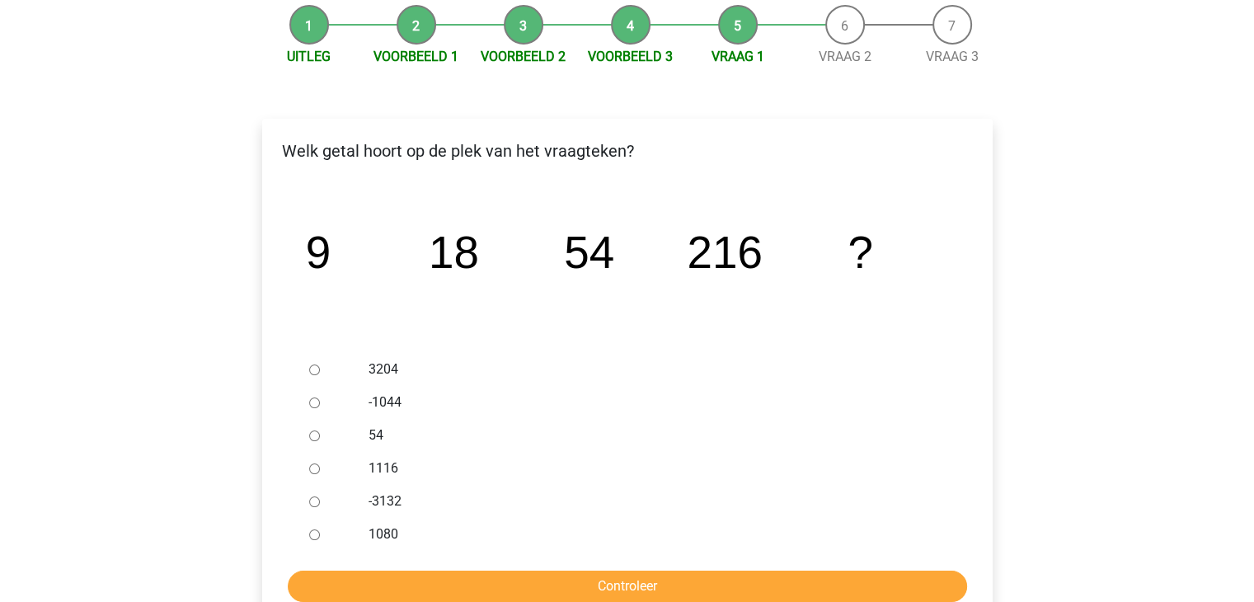
click at [311, 533] on input "1080" at bounding box center [314, 534] width 11 height 11
radio input "true"
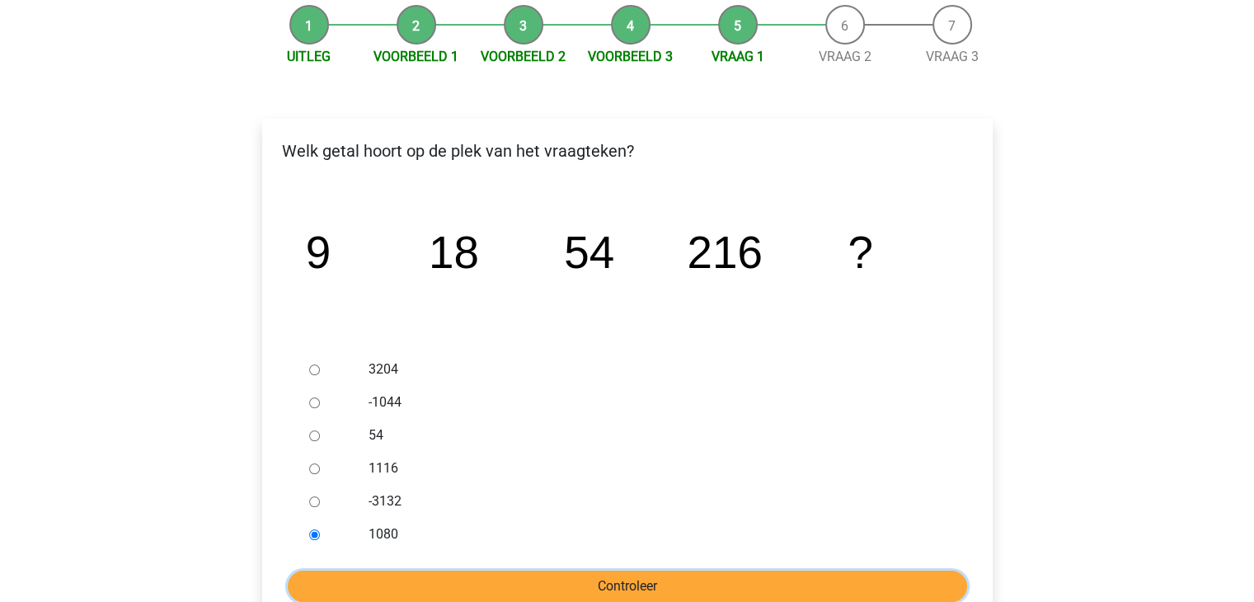
click at [600, 588] on input "Controleer" at bounding box center [627, 585] width 679 height 31
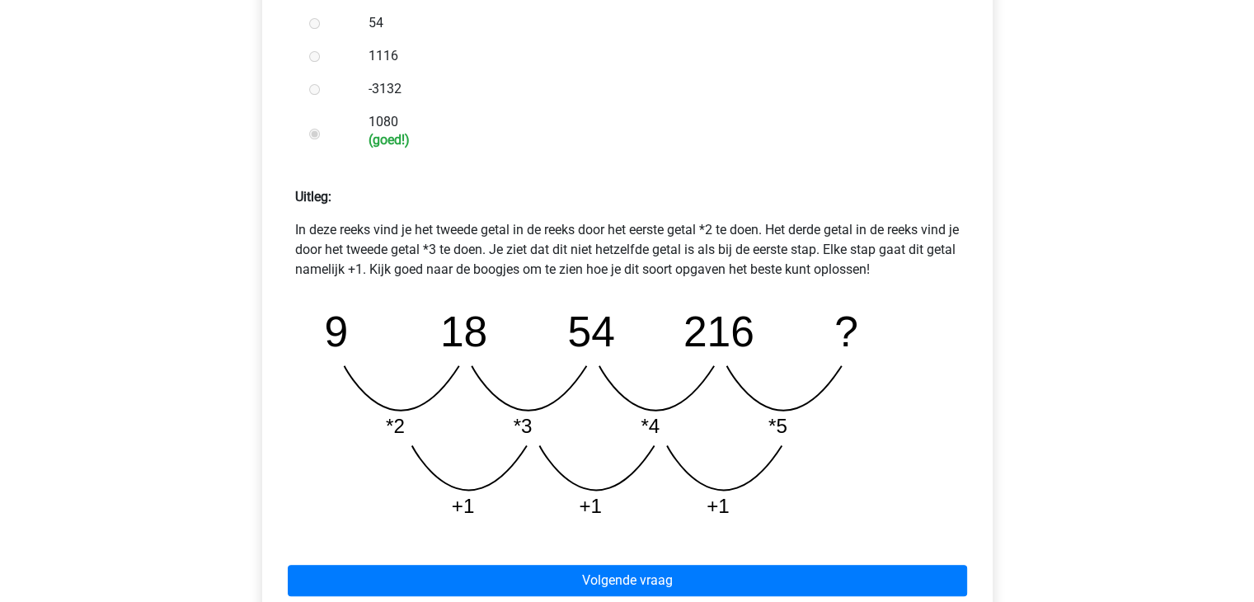
scroll to position [742, 0]
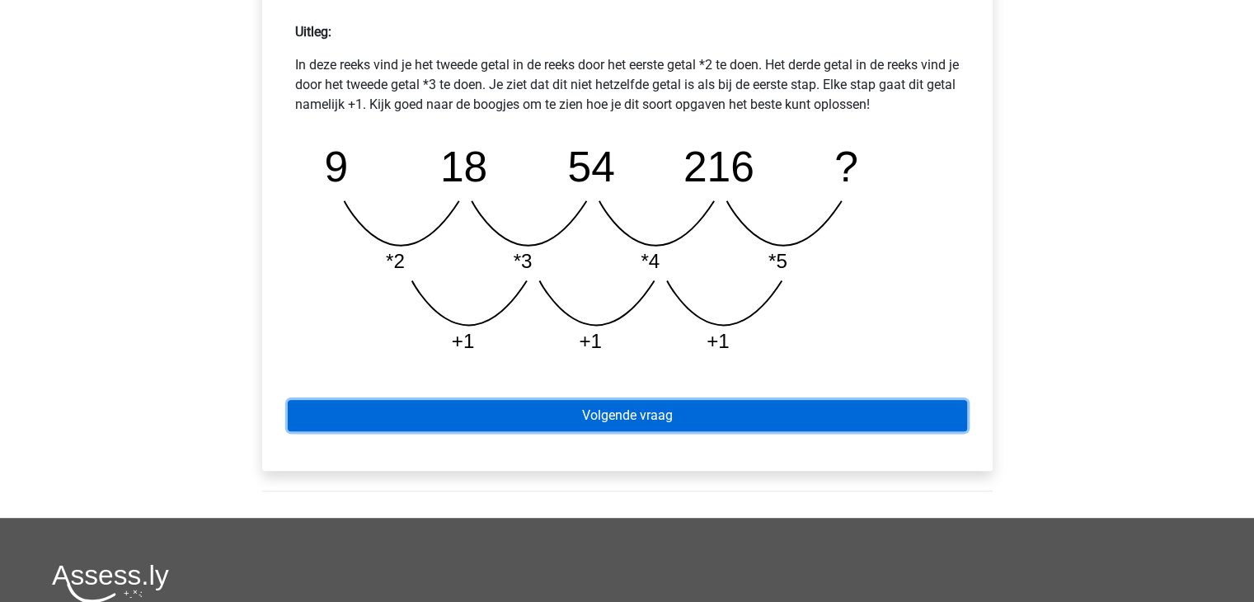
click at [580, 421] on link "Volgende vraag" at bounding box center [627, 415] width 679 height 31
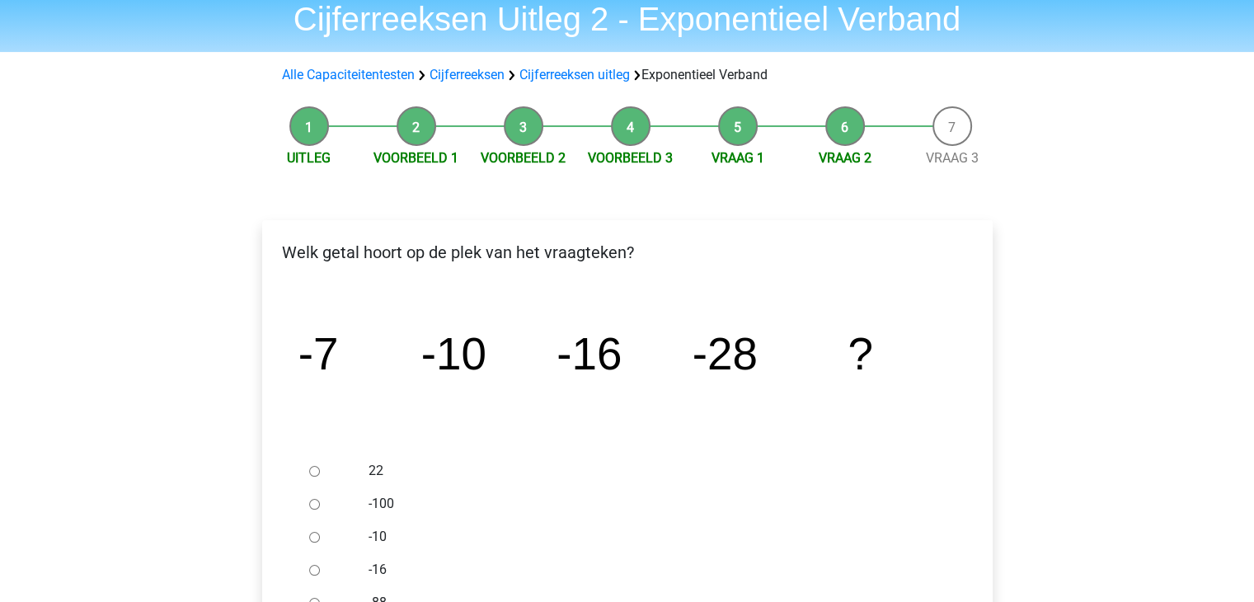
scroll to position [165, 0]
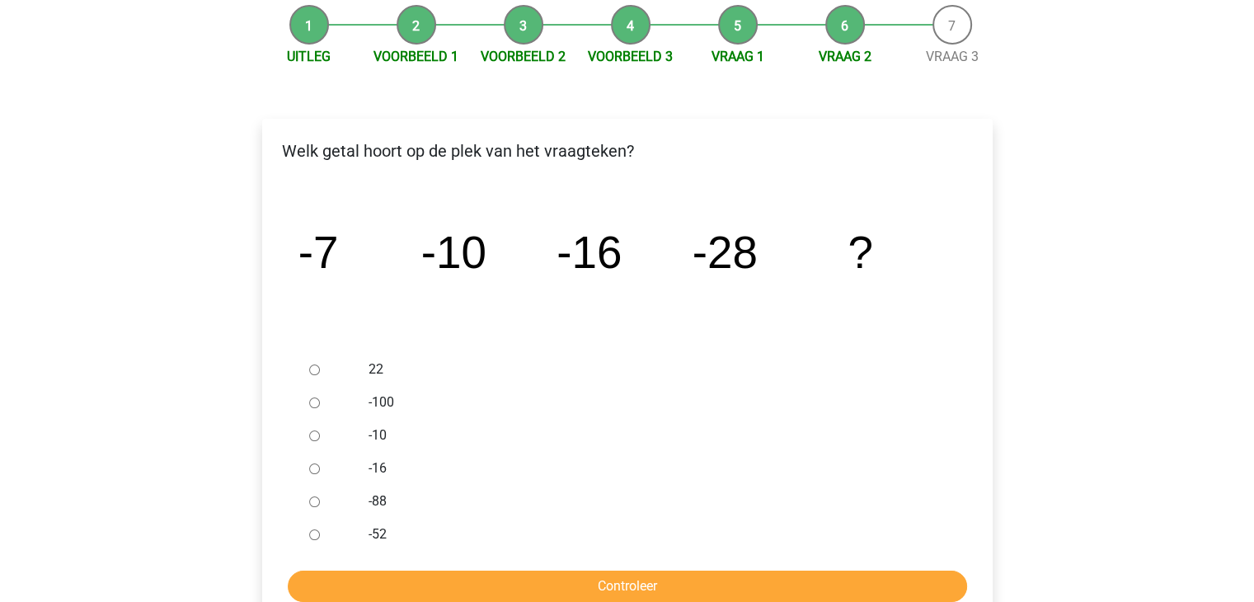
click at [314, 504] on input "-88" at bounding box center [314, 501] width 11 height 11
radio input "true"
click at [567, 581] on input "Controleer" at bounding box center [627, 585] width 679 height 31
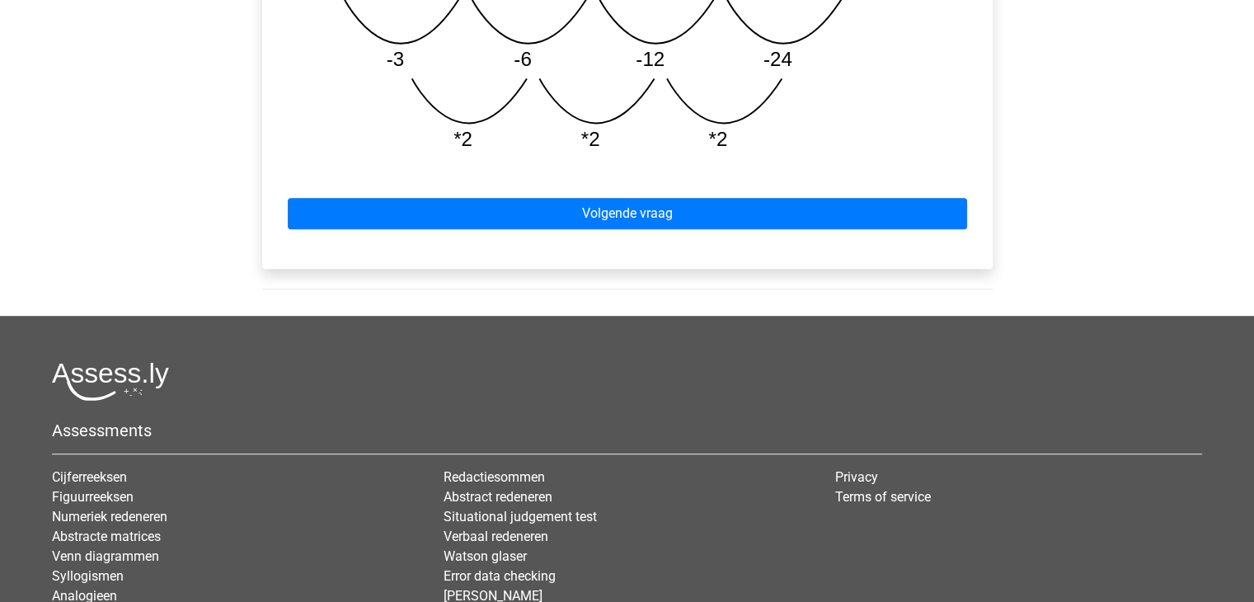
scroll to position [907, 0]
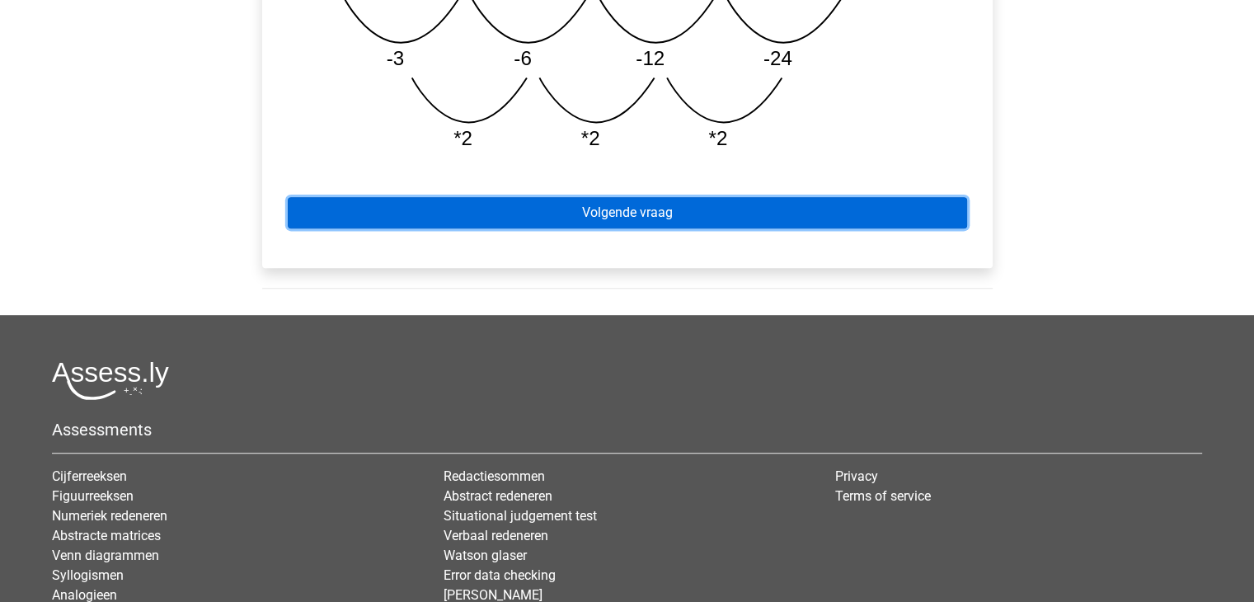
click at [650, 216] on link "Volgende vraag" at bounding box center [627, 212] width 679 height 31
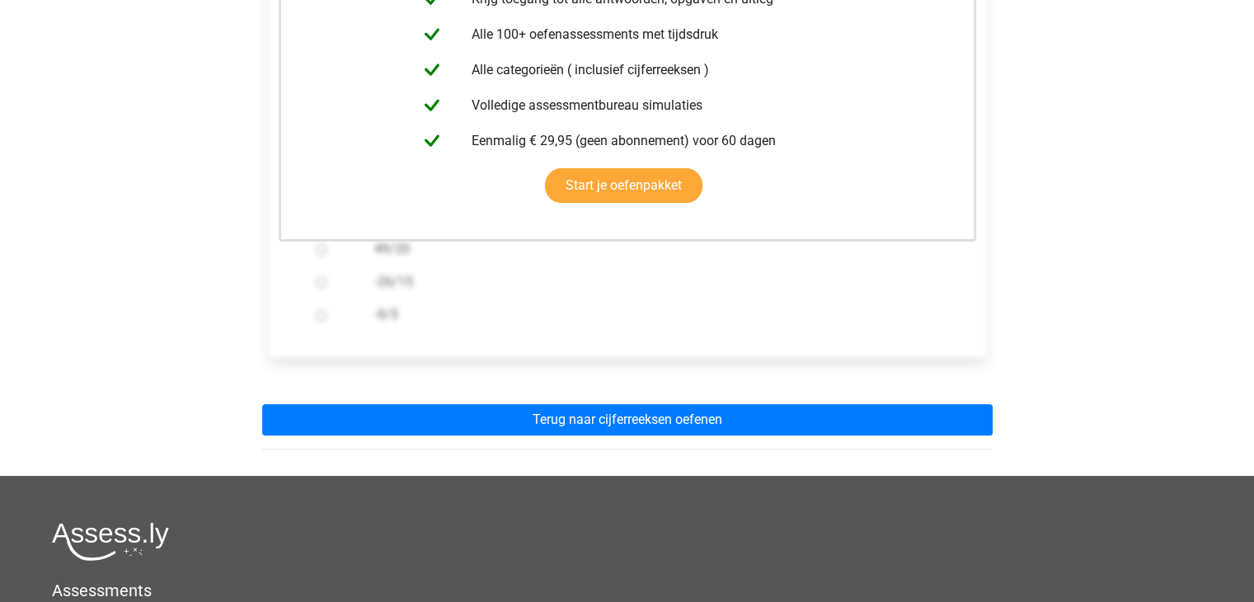
scroll to position [412, 0]
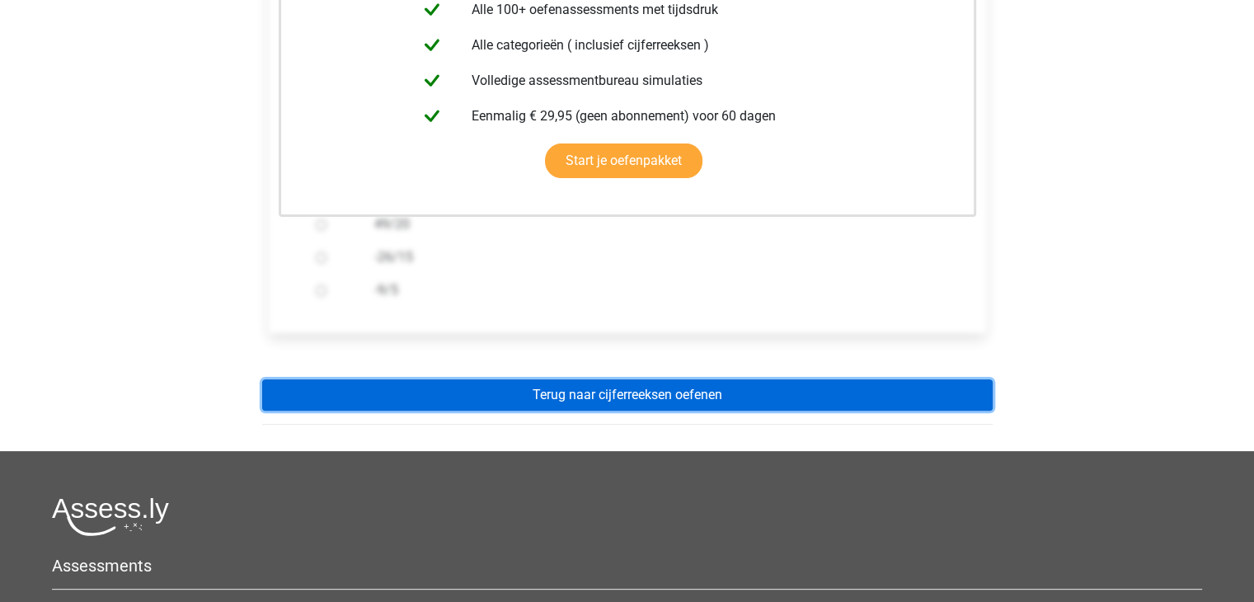
click at [601, 399] on link "Terug naar cijferreeksen oefenen" at bounding box center [627, 394] width 730 height 31
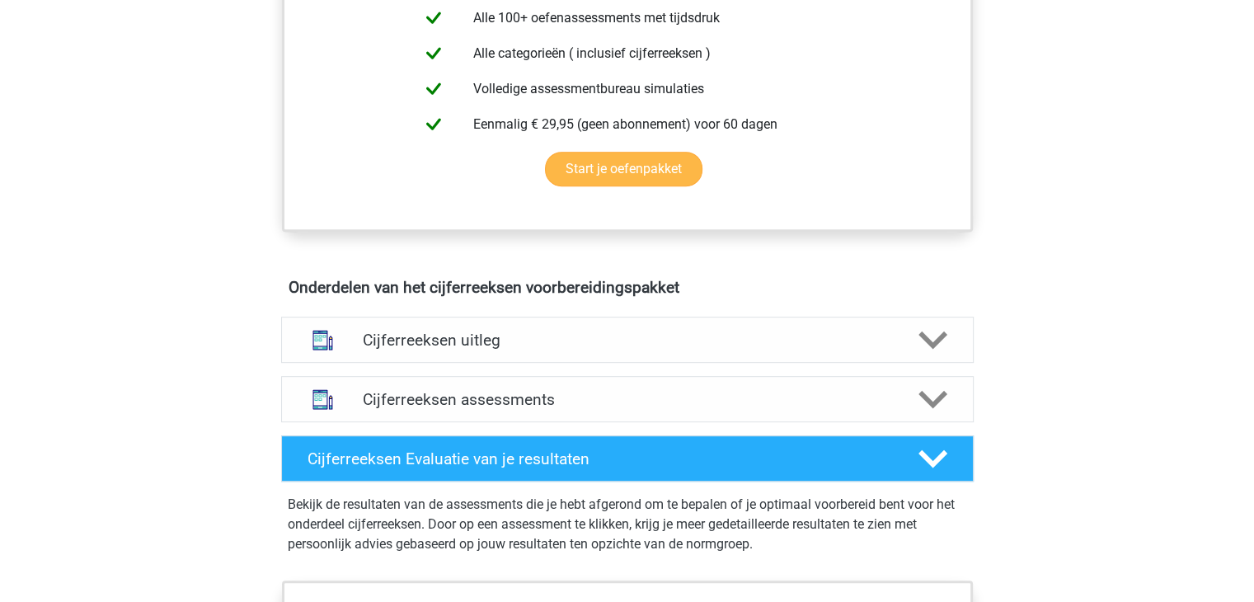
scroll to position [742, 0]
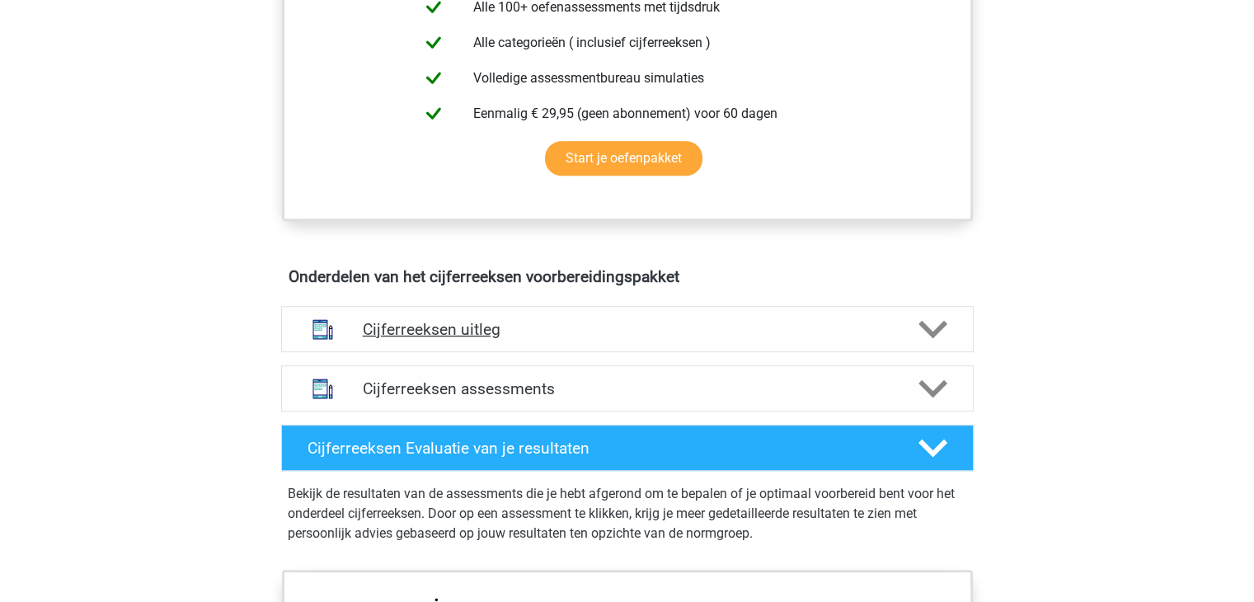
click at [441, 339] on h4 "Cijferreeksen uitleg" at bounding box center [627, 329] width 529 height 19
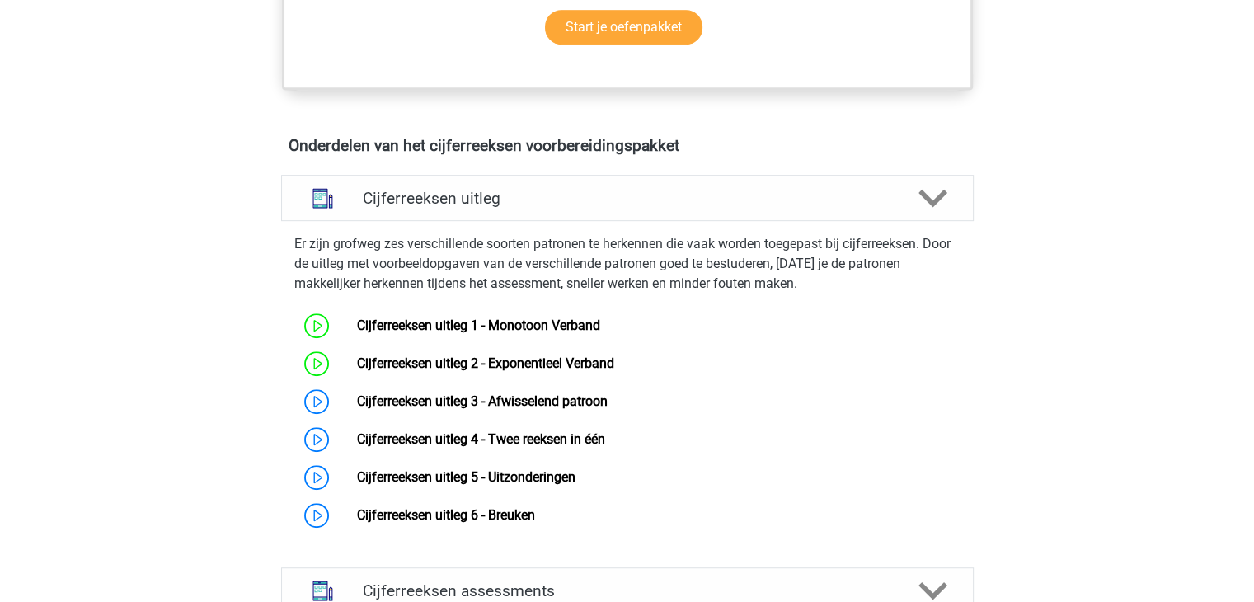
scroll to position [907, 0]
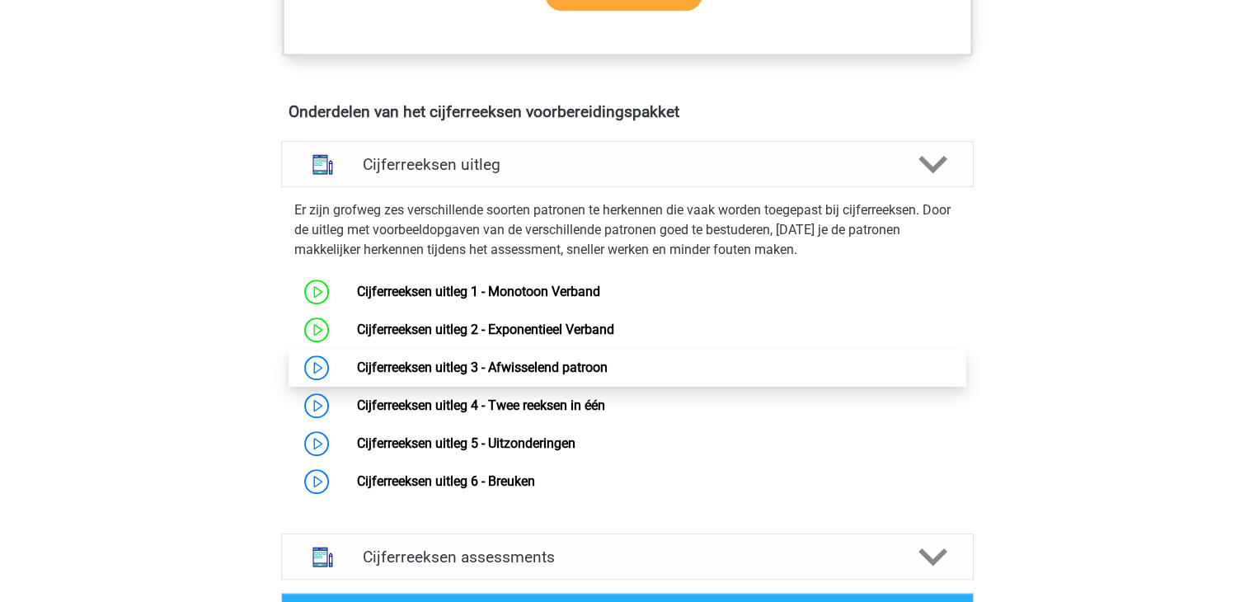
click at [357, 375] on link "Cijferreeksen uitleg 3 - Afwisselend patroon" at bounding box center [482, 367] width 251 height 16
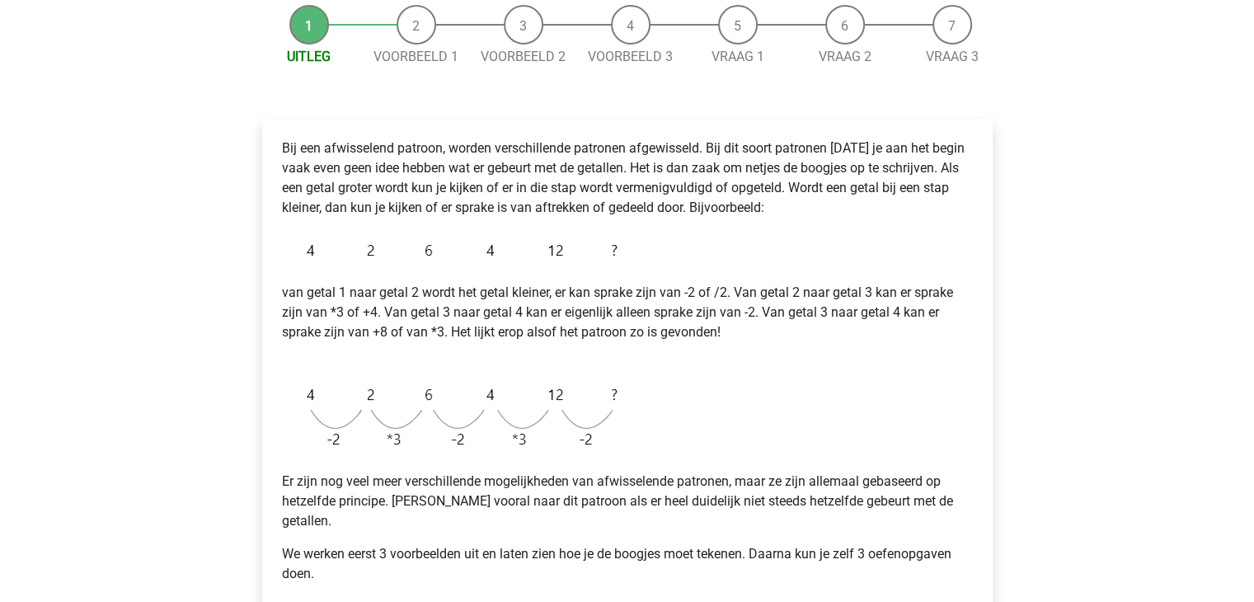
scroll to position [330, 0]
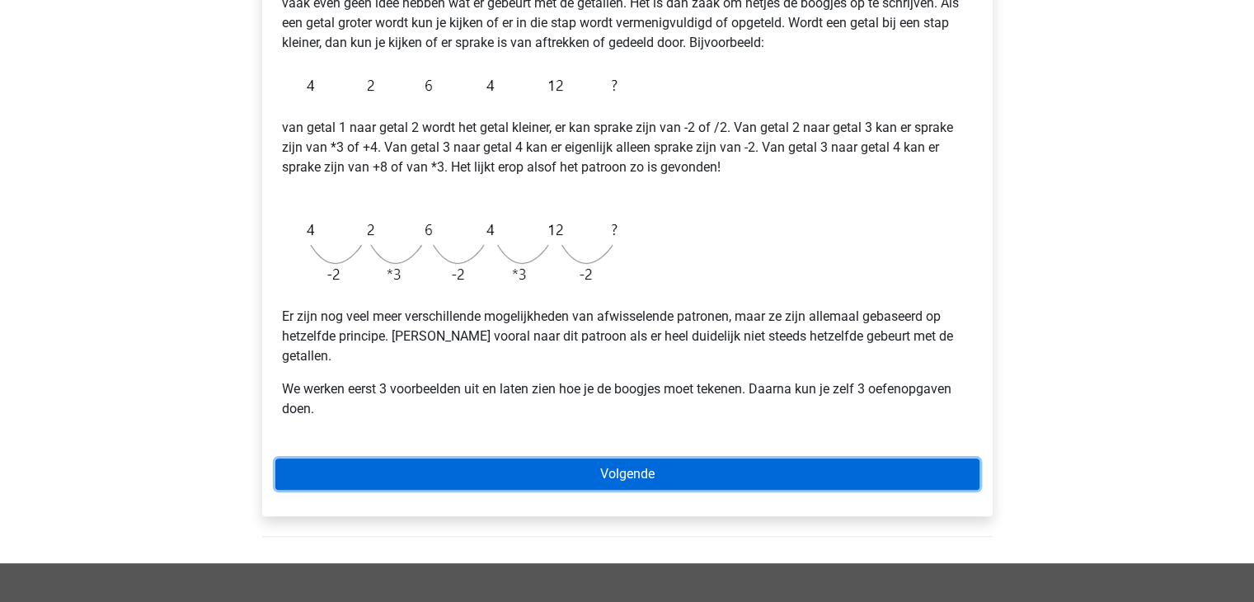
click at [604, 458] on link "Volgende" at bounding box center [627, 473] width 704 height 31
